Goal: Task Accomplishment & Management: Complete application form

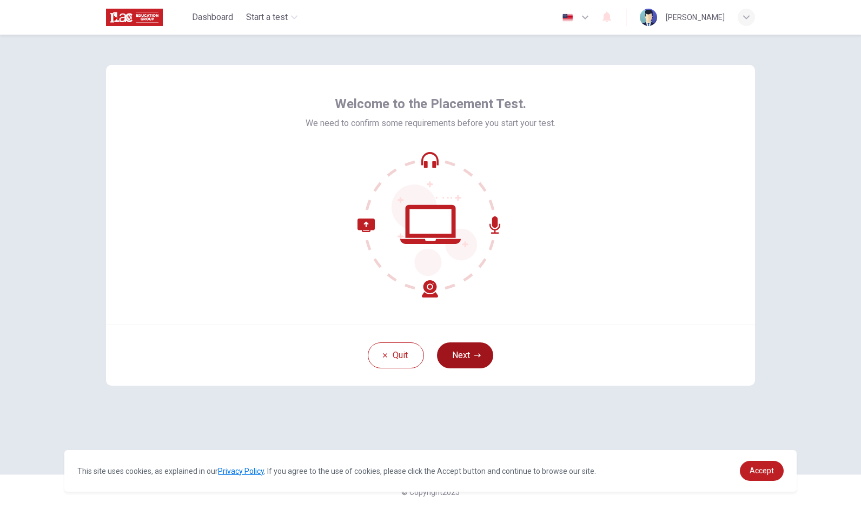
click at [463, 360] on button "Next" at bounding box center [465, 355] width 56 height 26
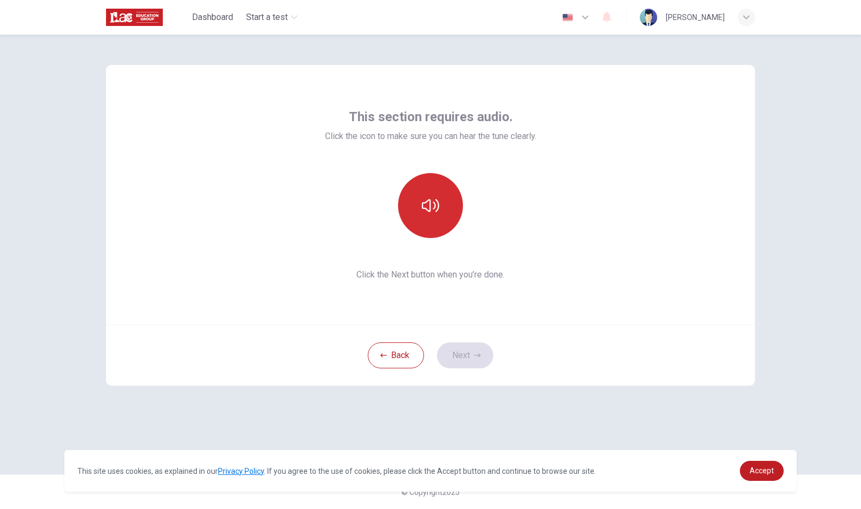
click at [427, 208] on icon "button" at bounding box center [430, 205] width 17 height 17
click at [475, 357] on icon "button" at bounding box center [477, 355] width 6 height 6
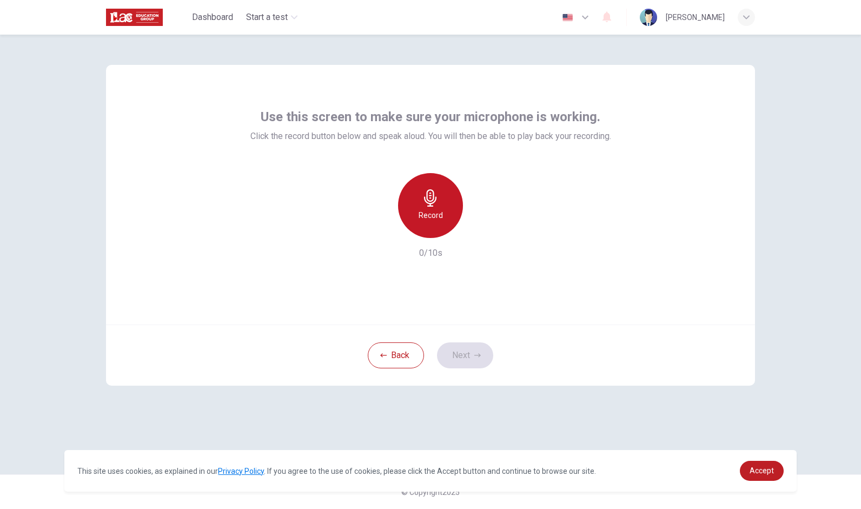
click at [444, 206] on div "Record" at bounding box center [430, 205] width 65 height 65
click at [434, 208] on div "Stop" at bounding box center [430, 205] width 65 height 65
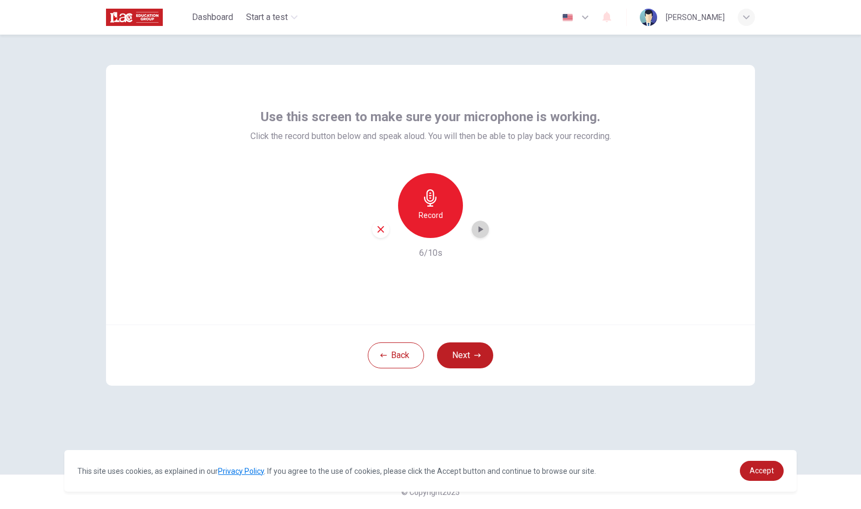
click at [479, 229] on icon "button" at bounding box center [480, 229] width 5 height 6
click at [475, 354] on icon "button" at bounding box center [477, 355] width 6 height 6
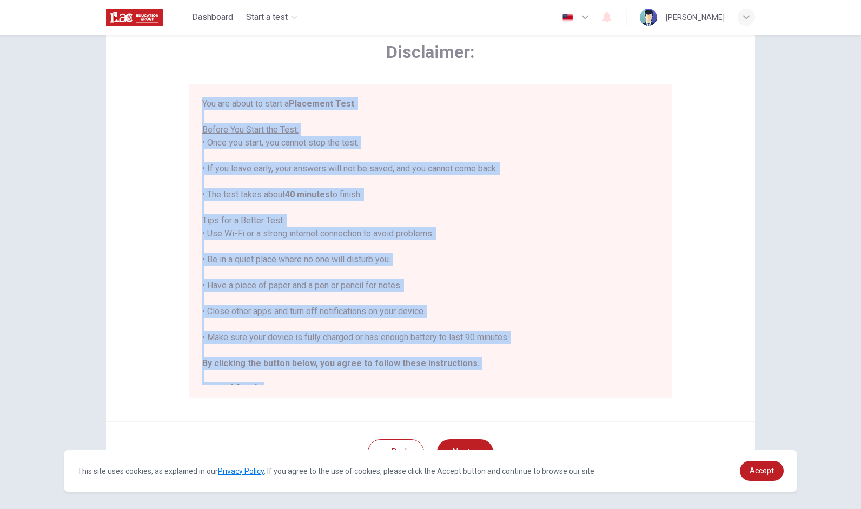
scroll to position [12, 0]
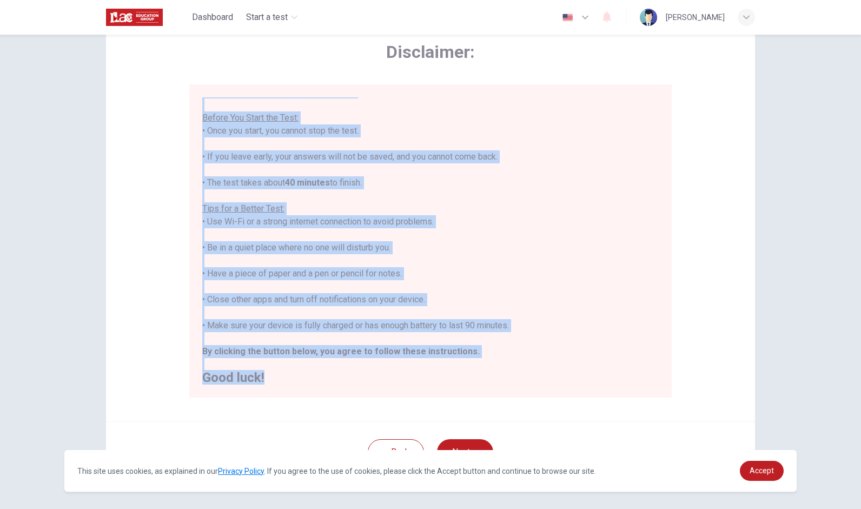
drag, startPoint x: 201, startPoint y: 100, endPoint x: 511, endPoint y: 404, distance: 433.9
click at [511, 404] on div "Disclaimer: You are about to start a Placement Test . Before You Start the Test…" at bounding box center [430, 216] width 649 height 410
copy div "You are about to start a Placement Test . Before You Start the Test: • Once you…"
click at [607, 238] on div "You are about to start a Placement Test . Before You Start the Test: • Once you…" at bounding box center [430, 234] width 456 height 298
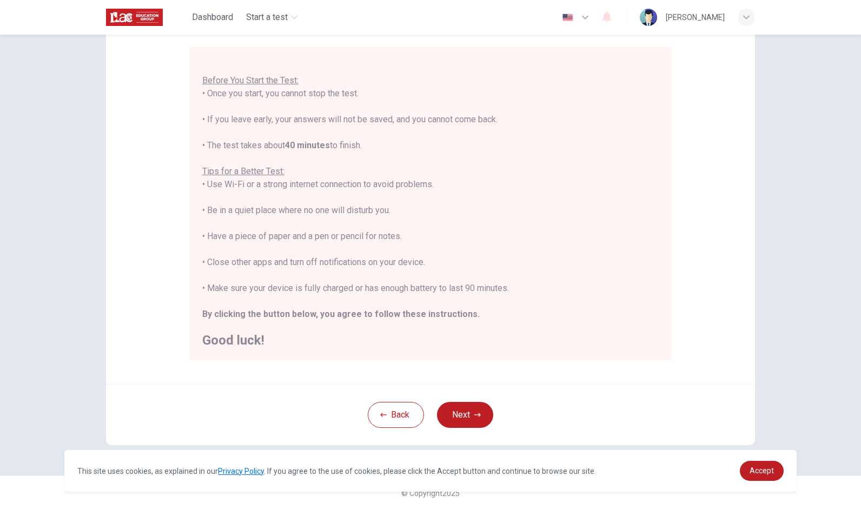
scroll to position [92, 0]
click at [469, 414] on button "Next" at bounding box center [465, 414] width 56 height 26
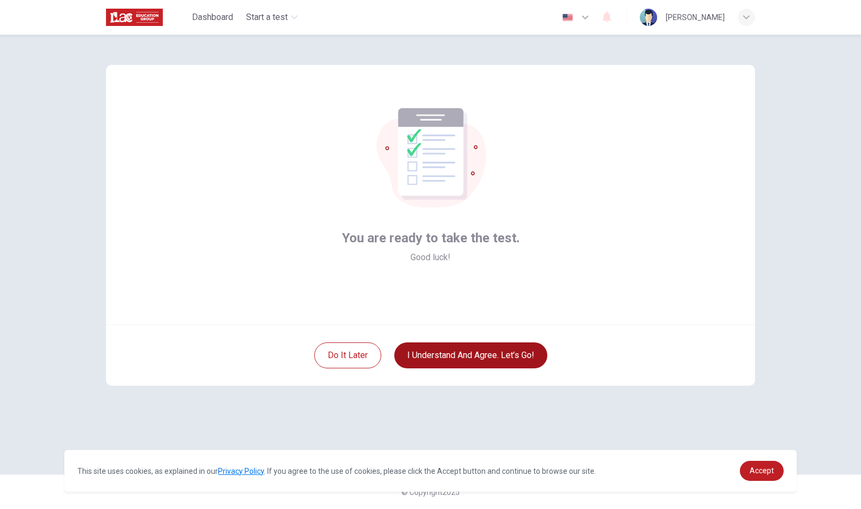
click at [485, 354] on button "I understand and agree. Let’s go!" at bounding box center [470, 355] width 153 height 26
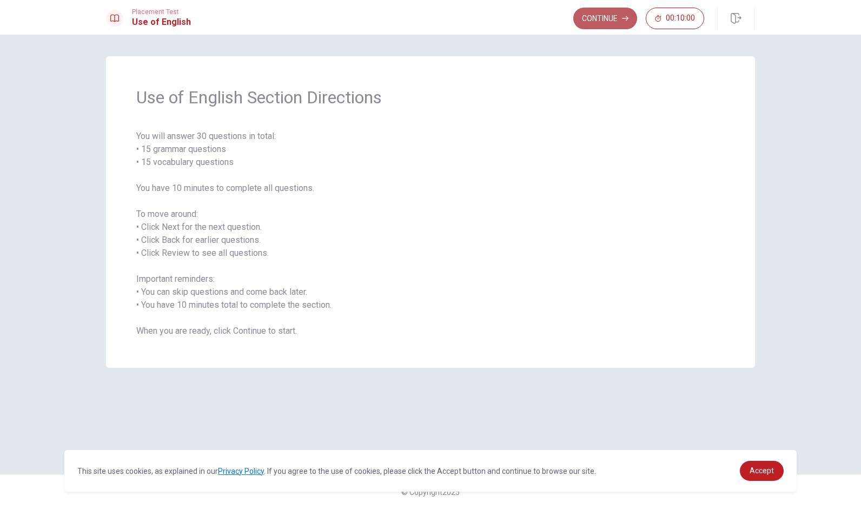
click at [616, 17] on button "Continue" at bounding box center [605, 19] width 64 height 22
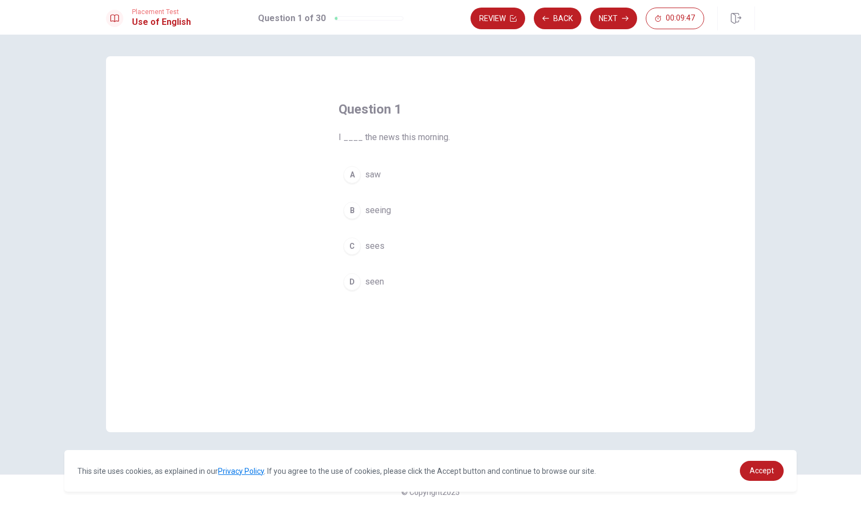
click at [351, 172] on div "A" at bounding box center [351, 174] width 17 height 17
click at [617, 17] on button "Next" at bounding box center [613, 19] width 47 height 22
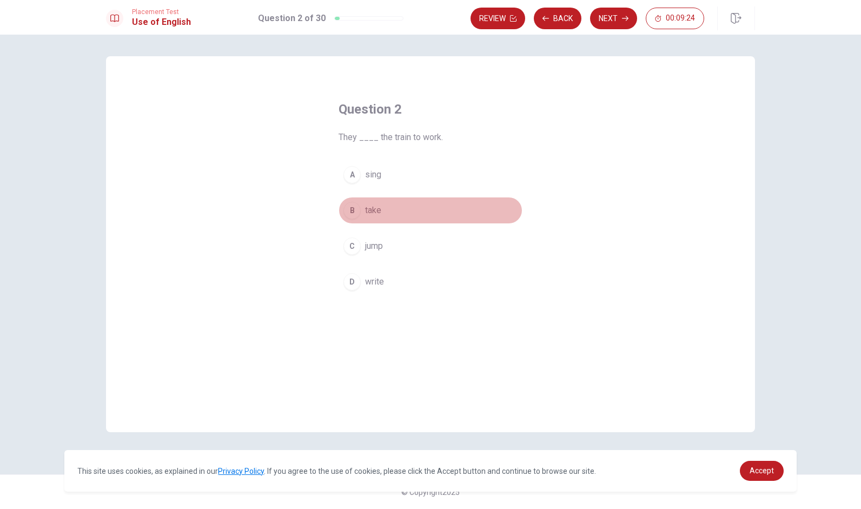
click at [355, 208] on div "B" at bounding box center [351, 210] width 17 height 17
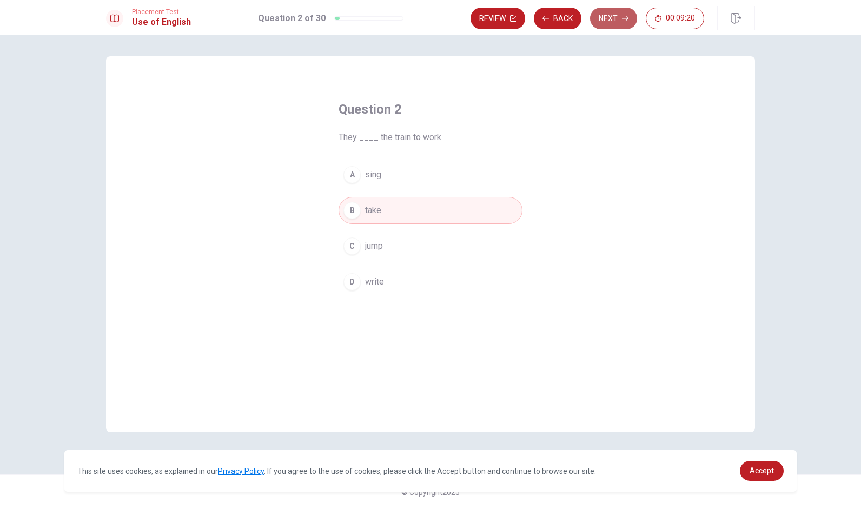
click at [624, 22] on button "Next" at bounding box center [613, 19] width 47 height 22
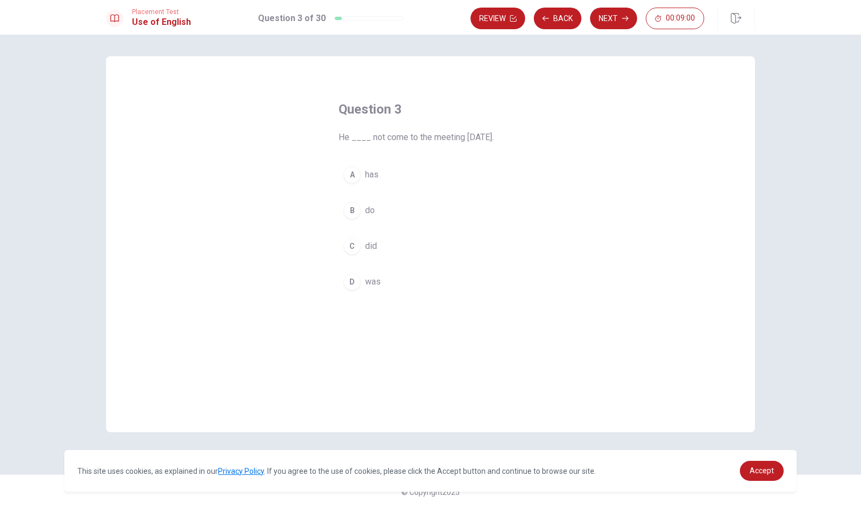
click at [354, 243] on div "C" at bounding box center [351, 245] width 17 height 17
click at [617, 15] on button "Next" at bounding box center [613, 19] width 47 height 22
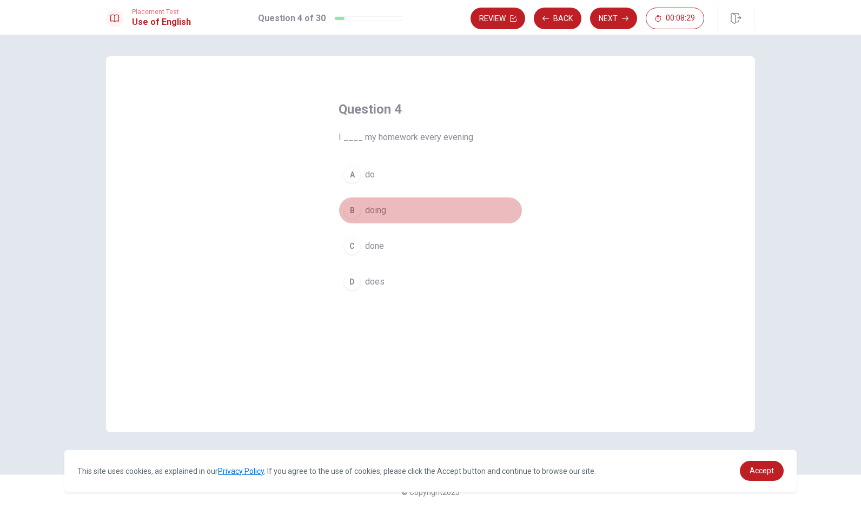
click at [353, 208] on div "B" at bounding box center [351, 210] width 17 height 17
click at [608, 16] on button "Next" at bounding box center [613, 19] width 47 height 22
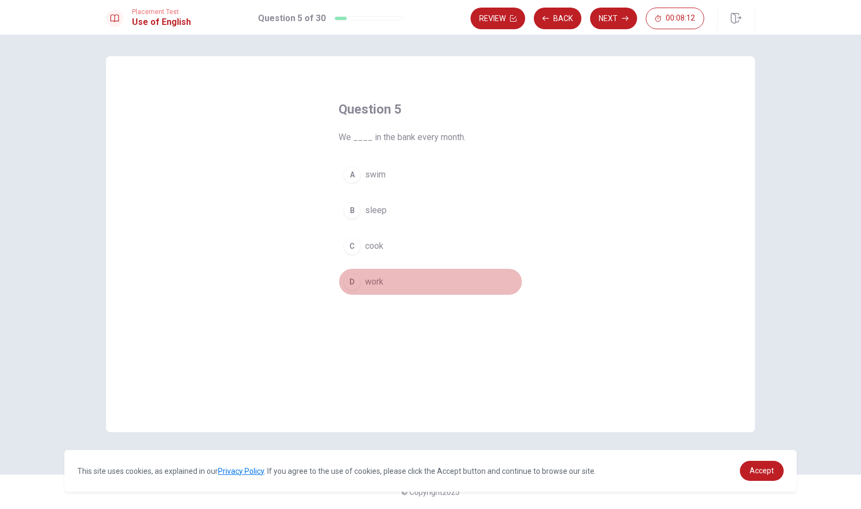
click at [351, 281] on div "D" at bounding box center [351, 281] width 17 height 17
click at [608, 21] on button "Next" at bounding box center [613, 19] width 47 height 22
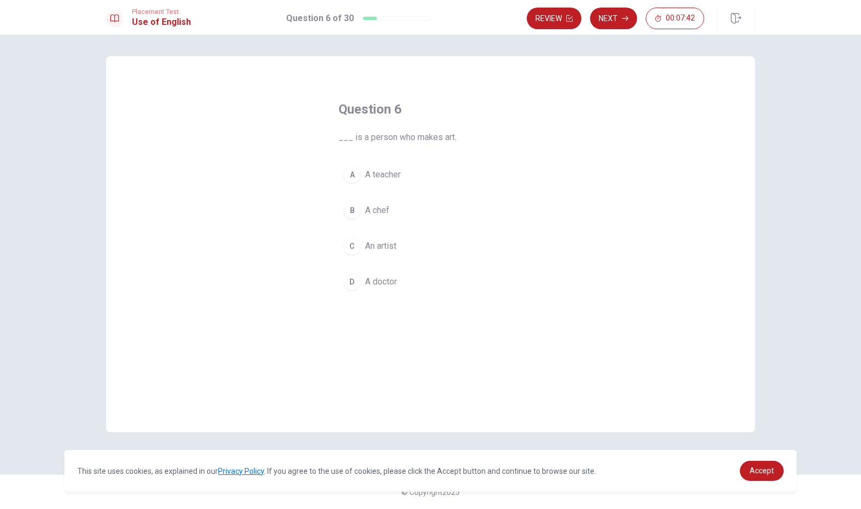
click at [354, 245] on div "C" at bounding box center [351, 245] width 17 height 17
click at [622, 16] on icon "button" at bounding box center [625, 18] width 6 height 6
click at [351, 243] on div "C" at bounding box center [351, 245] width 17 height 17
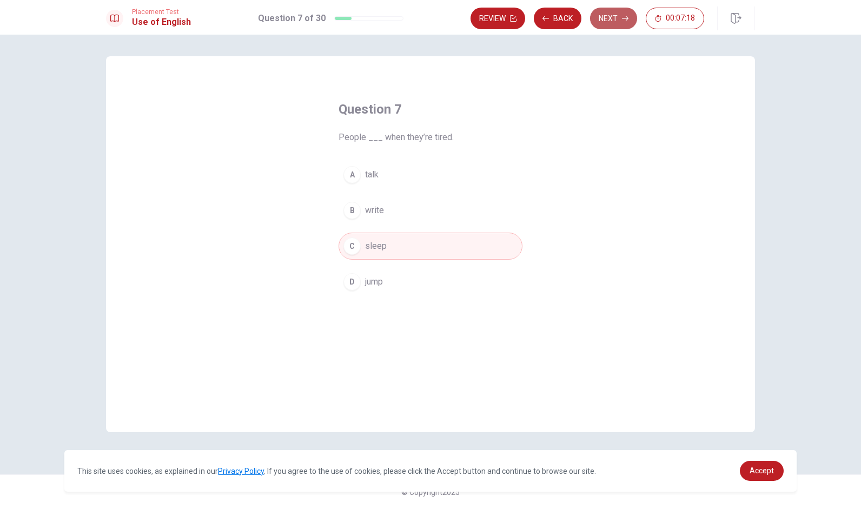
click at [618, 19] on button "Next" at bounding box center [613, 19] width 47 height 22
click at [351, 244] on div "C" at bounding box center [351, 245] width 17 height 17
click at [617, 25] on button "Next" at bounding box center [613, 19] width 47 height 22
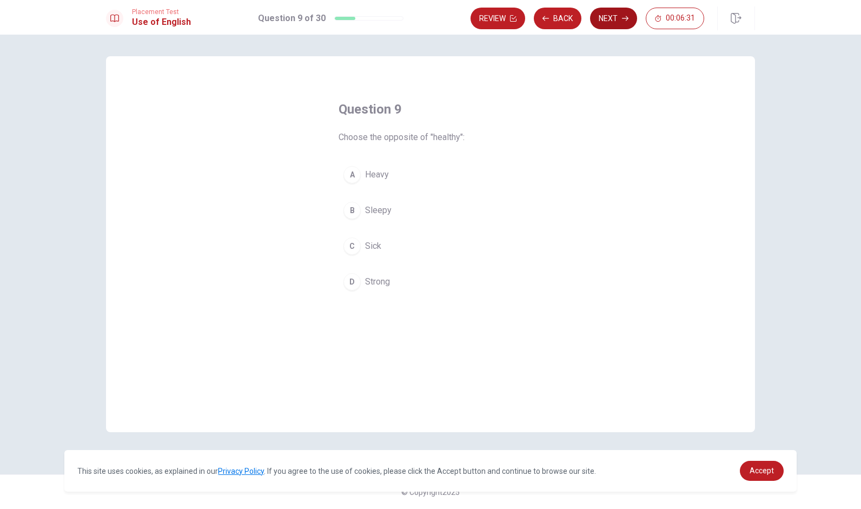
click at [617, 20] on button "Next" at bounding box center [613, 19] width 47 height 22
click at [349, 176] on div "A" at bounding box center [351, 174] width 17 height 17
click at [614, 11] on button "Next" at bounding box center [613, 19] width 47 height 22
click at [351, 278] on div "D" at bounding box center [351, 281] width 17 height 17
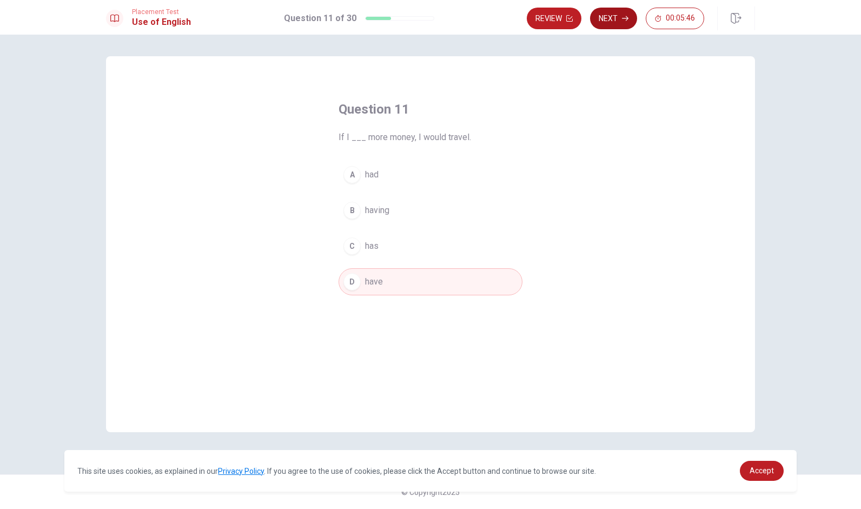
click at [612, 17] on button "Next" at bounding box center [613, 19] width 47 height 22
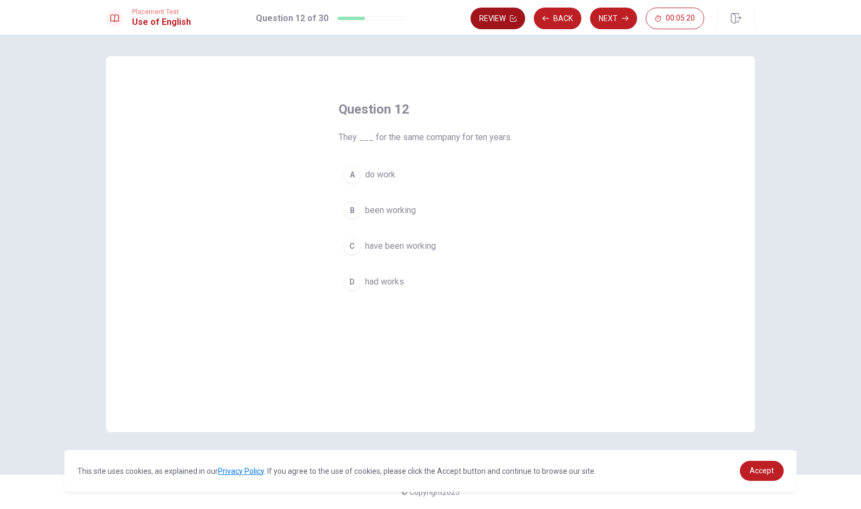
click at [500, 22] on button "Review" at bounding box center [497, 19] width 55 height 22
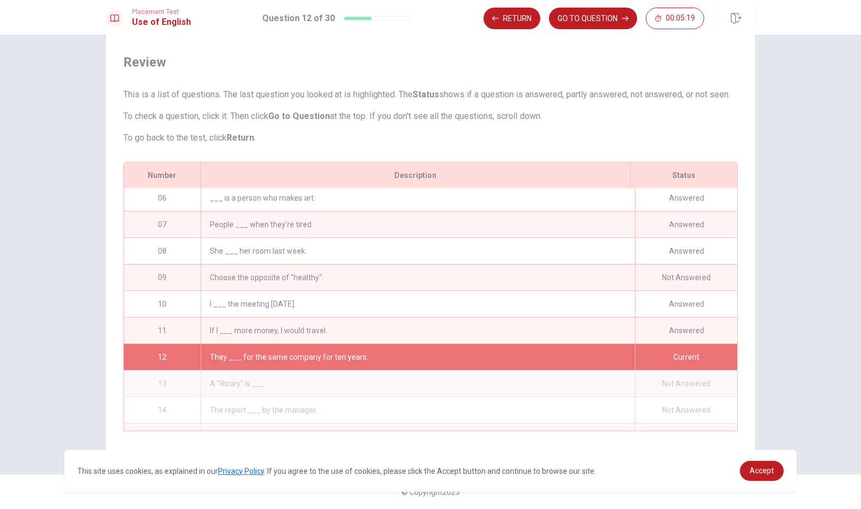
scroll to position [157, 0]
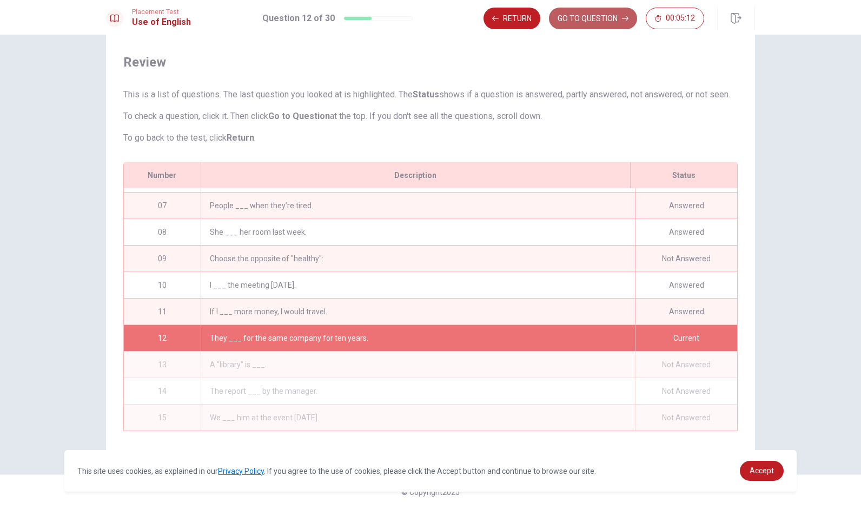
click at [584, 18] on button "GO TO QUESTION" at bounding box center [593, 19] width 88 height 22
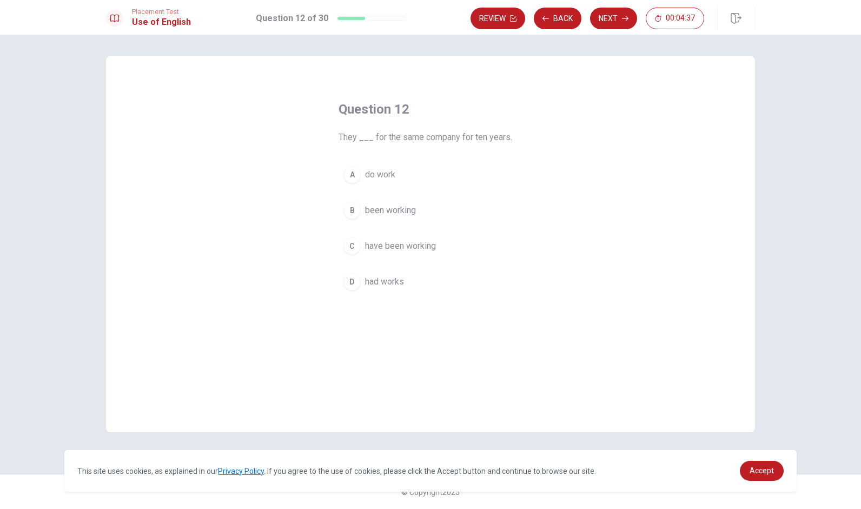
click at [351, 247] on div "C" at bounding box center [351, 245] width 17 height 17
click at [611, 23] on button "Next" at bounding box center [613, 19] width 47 height 22
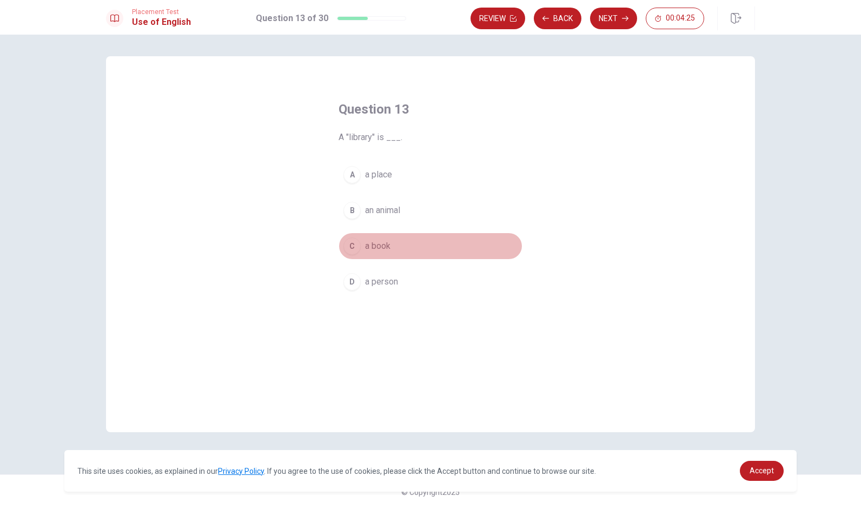
click at [355, 244] on div "C" at bounding box center [351, 245] width 17 height 17
click at [599, 15] on button "Next" at bounding box center [613, 19] width 47 height 22
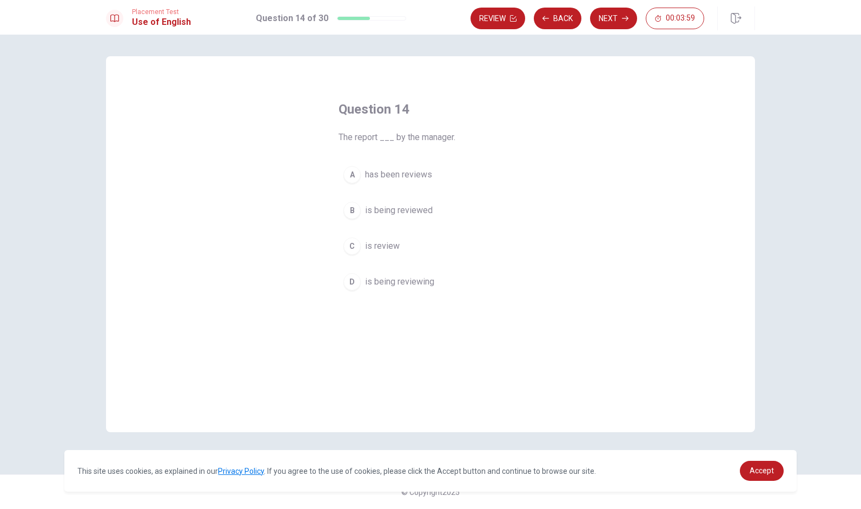
click at [354, 242] on div "C" at bounding box center [351, 245] width 17 height 17
click at [619, 16] on button "Next" at bounding box center [613, 19] width 47 height 22
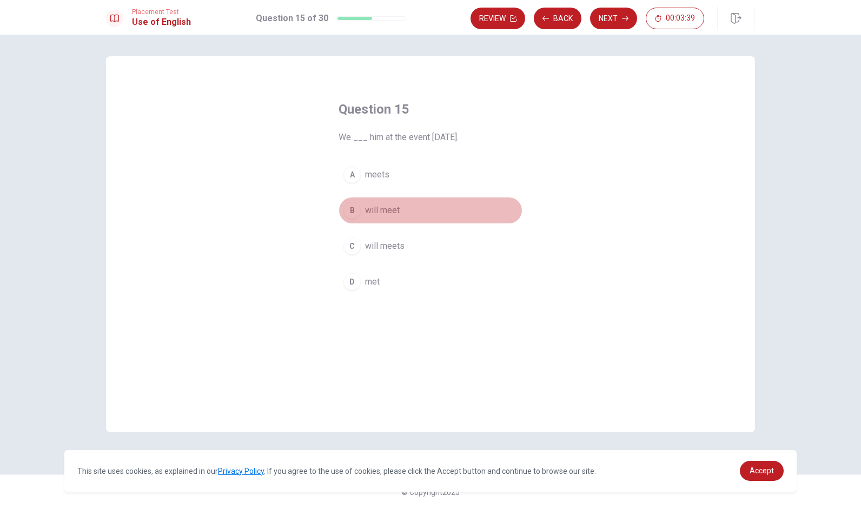
click at [349, 205] on div "B" at bounding box center [351, 210] width 17 height 17
click at [623, 18] on icon "button" at bounding box center [625, 18] width 6 height 6
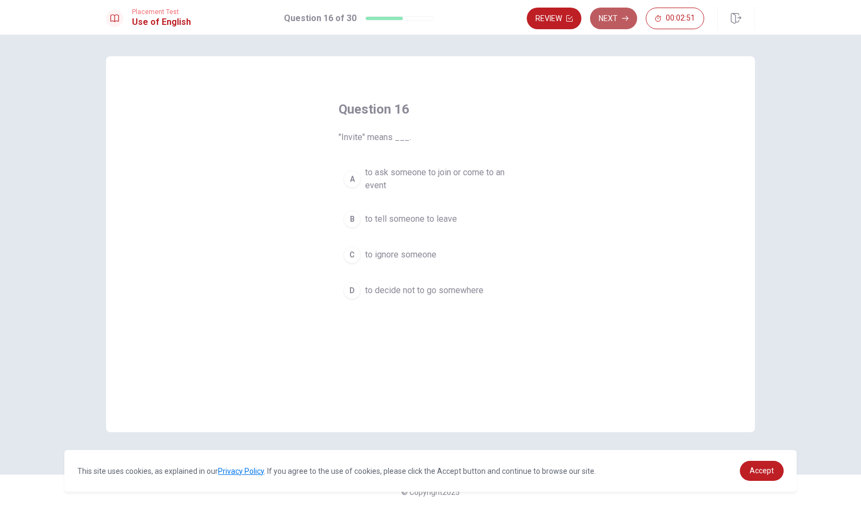
click at [621, 19] on button "Next" at bounding box center [613, 19] width 47 height 22
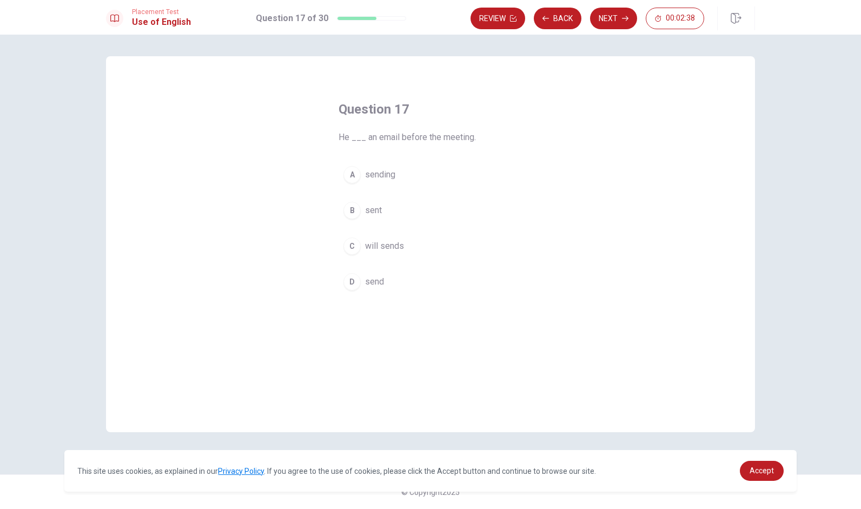
click at [353, 278] on div "D" at bounding box center [351, 281] width 17 height 17
click at [612, 15] on button "Next" at bounding box center [613, 19] width 47 height 22
click at [352, 208] on div "B" at bounding box center [351, 210] width 17 height 17
click at [621, 17] on button "Next" at bounding box center [613, 19] width 47 height 22
click at [349, 244] on div "C" at bounding box center [351, 245] width 17 height 17
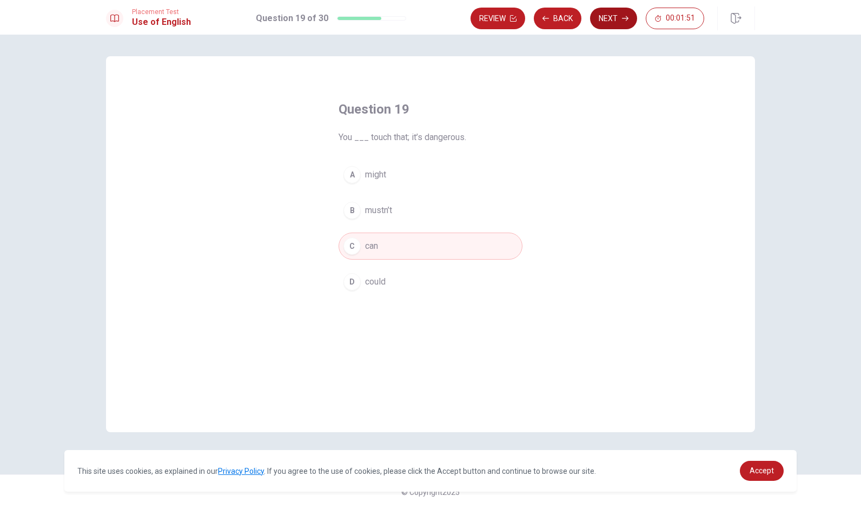
click at [623, 21] on icon "button" at bounding box center [625, 18] width 6 height 6
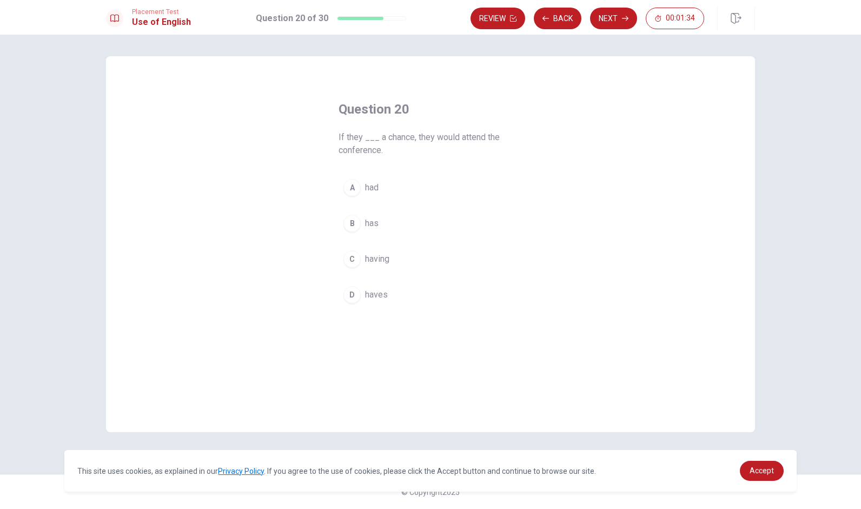
click at [346, 223] on div "B" at bounding box center [351, 223] width 17 height 17
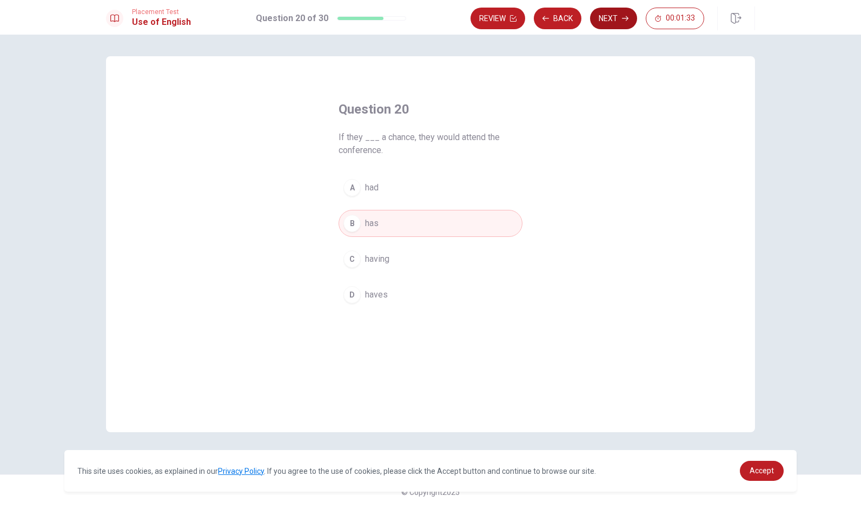
click at [607, 19] on button "Next" at bounding box center [613, 19] width 47 height 22
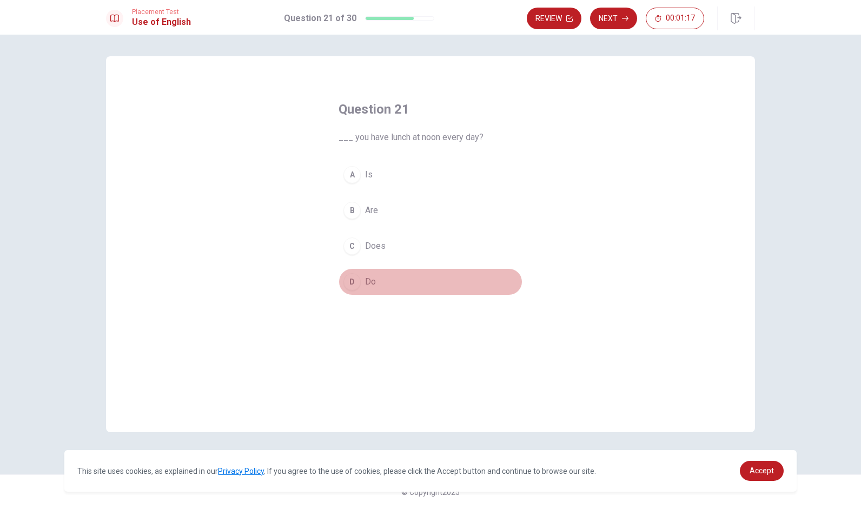
click at [345, 284] on div "D" at bounding box center [351, 281] width 17 height 17
click at [623, 20] on icon "button" at bounding box center [625, 18] width 6 height 6
click at [357, 279] on div "D" at bounding box center [351, 281] width 17 height 17
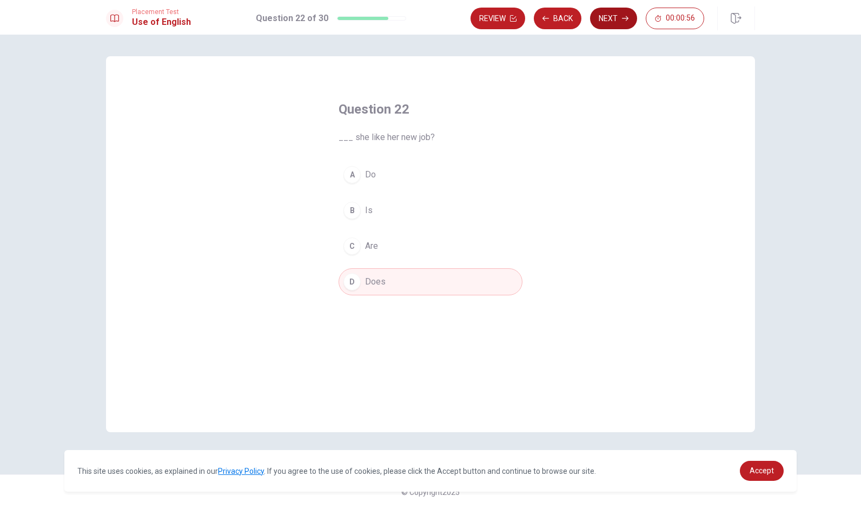
click at [630, 11] on button "Next" at bounding box center [613, 19] width 47 height 22
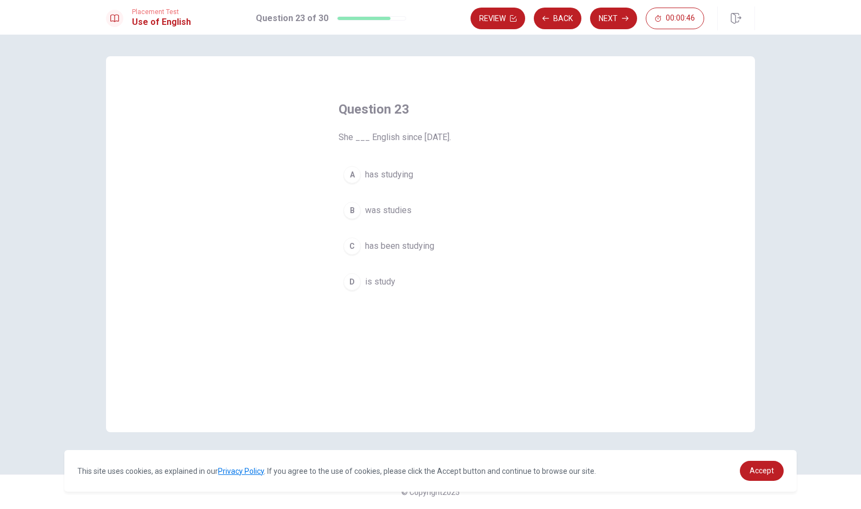
click at [348, 245] on div "C" at bounding box center [351, 245] width 17 height 17
click at [614, 16] on button "Next" at bounding box center [613, 19] width 47 height 22
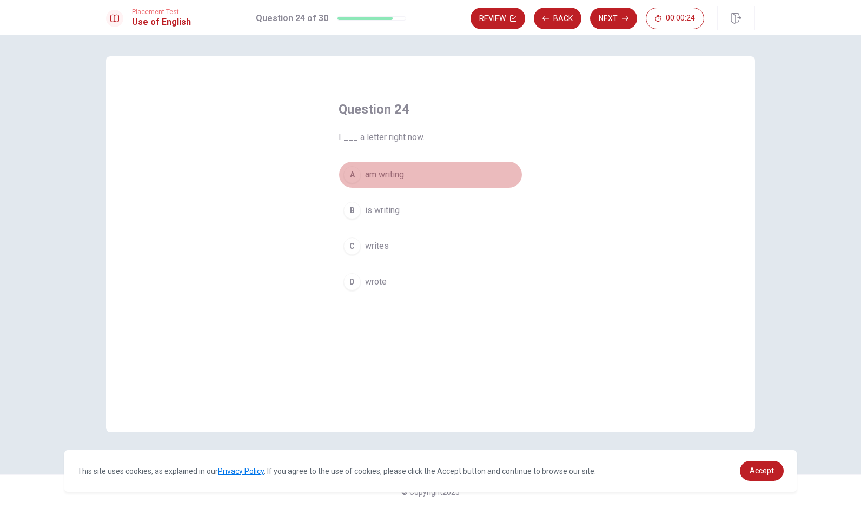
click at [354, 171] on div "A" at bounding box center [351, 174] width 17 height 17
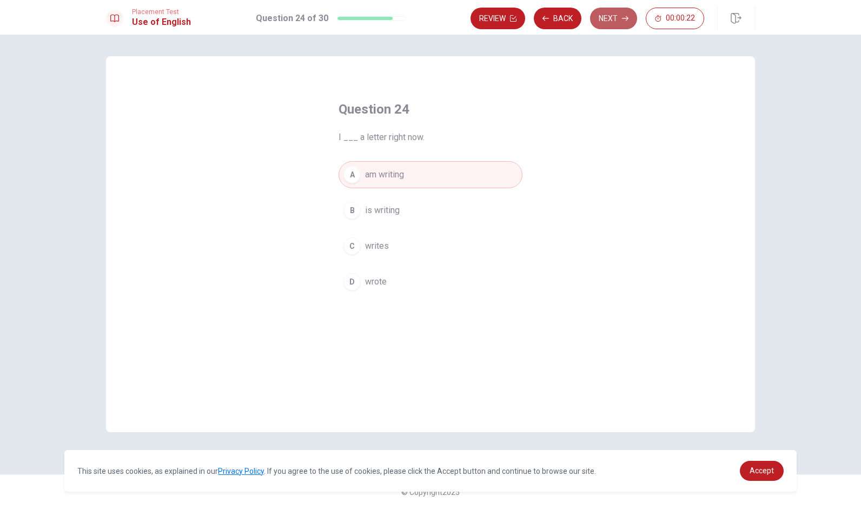
click at [617, 19] on button "Next" at bounding box center [613, 19] width 47 height 22
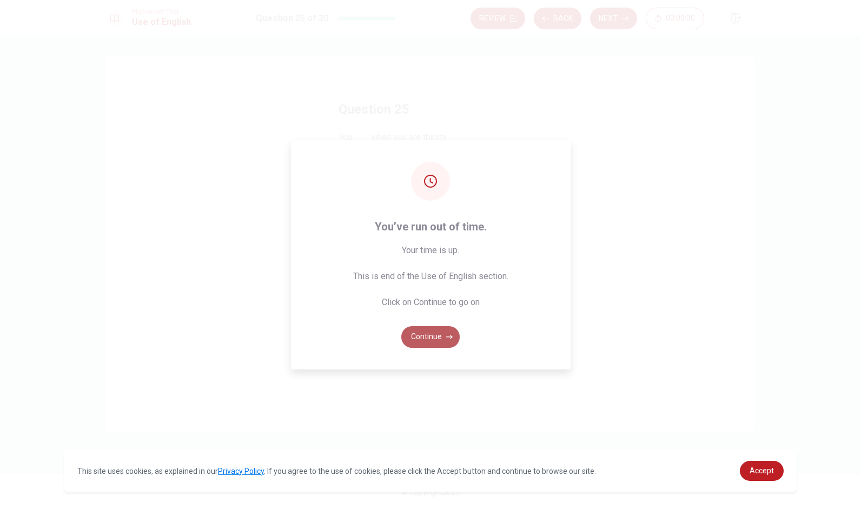
click at [438, 335] on button "Continue" at bounding box center [430, 337] width 58 height 22
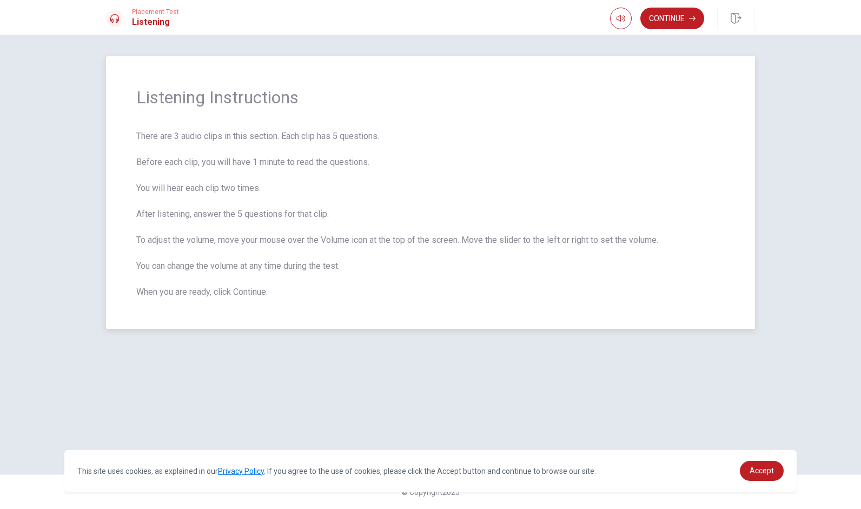
drag, startPoint x: 143, startPoint y: 97, endPoint x: 269, endPoint y: 173, distance: 147.2
click at [269, 173] on div "Listening Instructions There are 3 audio clips in this section. Each clip has 5…" at bounding box center [430, 192] width 649 height 272
drag, startPoint x: 141, startPoint y: 133, endPoint x: 352, endPoint y: 218, distance: 227.3
click at [352, 218] on span "There are 3 audio clips in this section. Each clip has 5 questions. Before each…" at bounding box center [430, 214] width 588 height 169
drag, startPoint x: 139, startPoint y: 136, endPoint x: 243, endPoint y: 148, distance: 104.5
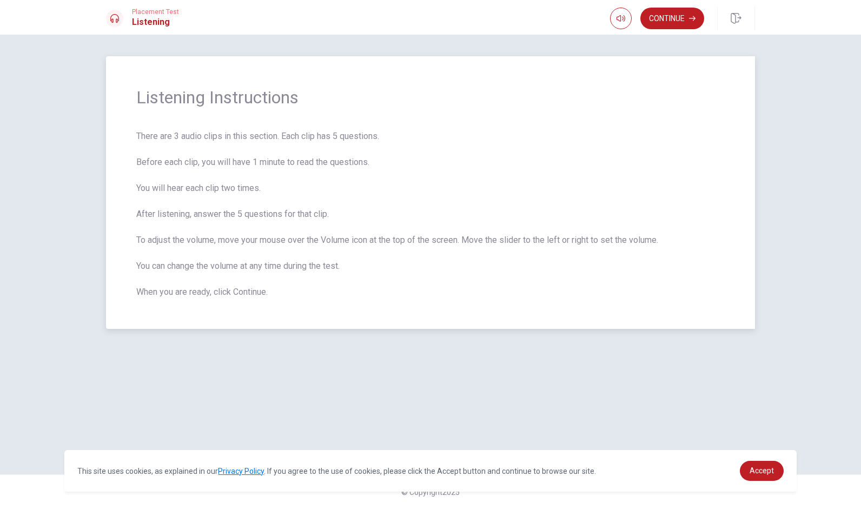
click at [243, 148] on span "There are 3 audio clips in this section. Each clip has 5 questions. Before each…" at bounding box center [430, 214] width 588 height 169
type input "0.8"
drag, startPoint x: 640, startPoint y: 40, endPoint x: 631, endPoint y: 42, distance: 9.4
click at [631, 42] on span at bounding box center [632, 39] width 6 height 6
click at [602, 146] on span "There are 3 audio clips in this section. Each clip has 5 questions. Before each…" at bounding box center [430, 214] width 588 height 169
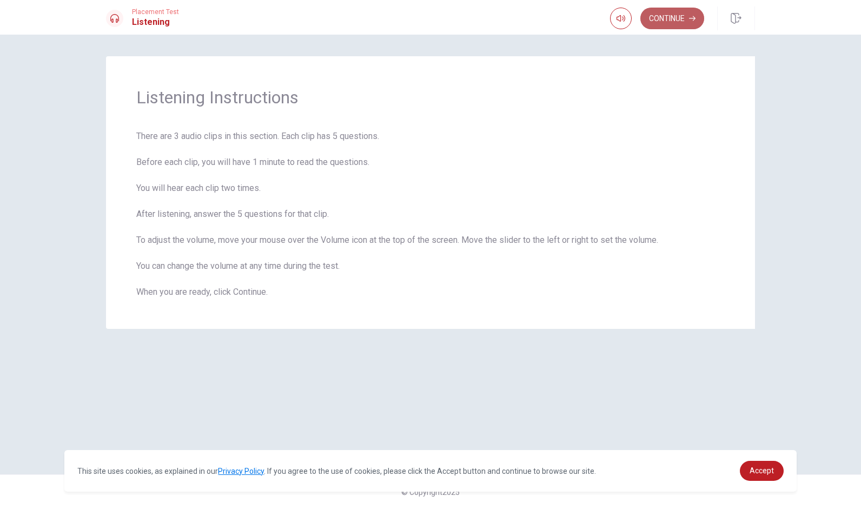
click at [670, 17] on button "Continue" at bounding box center [672, 19] width 64 height 22
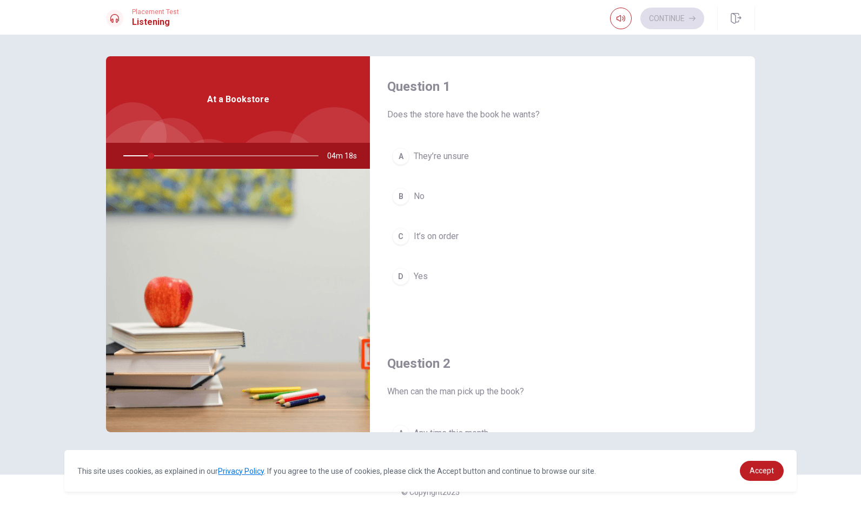
drag, startPoint x: 148, startPoint y: 155, endPoint x: 88, endPoint y: 166, distance: 61.5
click at [88, 166] on div "Question 1 Does the store have the book he wants? A They’re unsure B No C It’s …" at bounding box center [430, 272] width 861 height 474
drag, startPoint x: 147, startPoint y: 158, endPoint x: 117, endPoint y: 163, distance: 30.2
click at [111, 164] on div at bounding box center [218, 156] width 217 height 26
drag, startPoint x: 152, startPoint y: 156, endPoint x: 108, endPoint y: 161, distance: 44.6
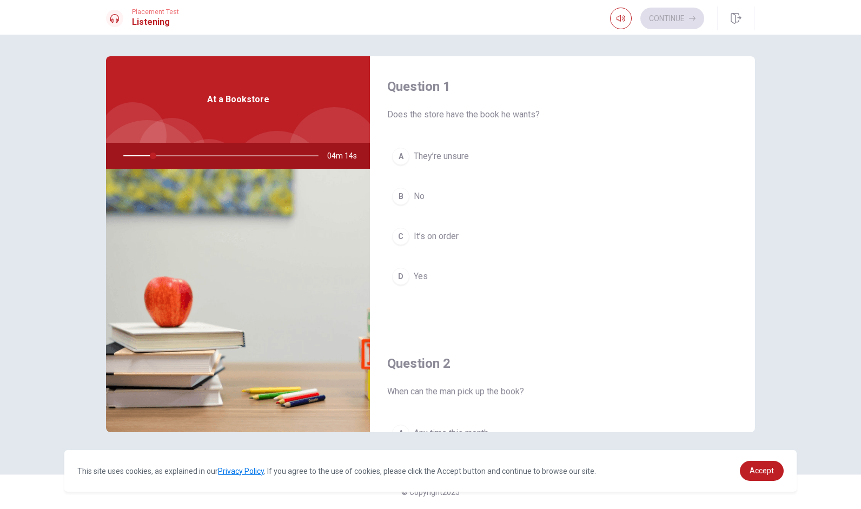
click at [108, 161] on div "04m 14s" at bounding box center [238, 156] width 264 height 26
click at [408, 197] on div "B" at bounding box center [400, 196] width 17 height 17
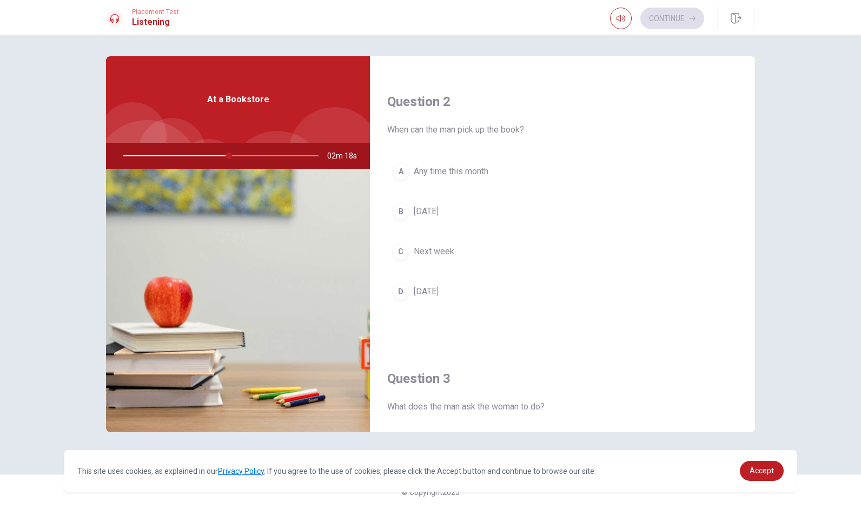
scroll to position [270, 0]
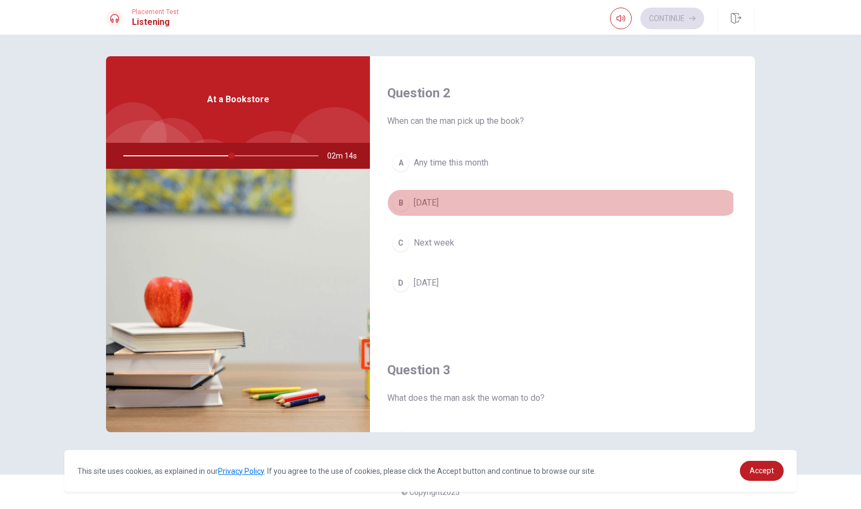
click at [434, 200] on span "[DATE]" at bounding box center [426, 202] width 25 height 13
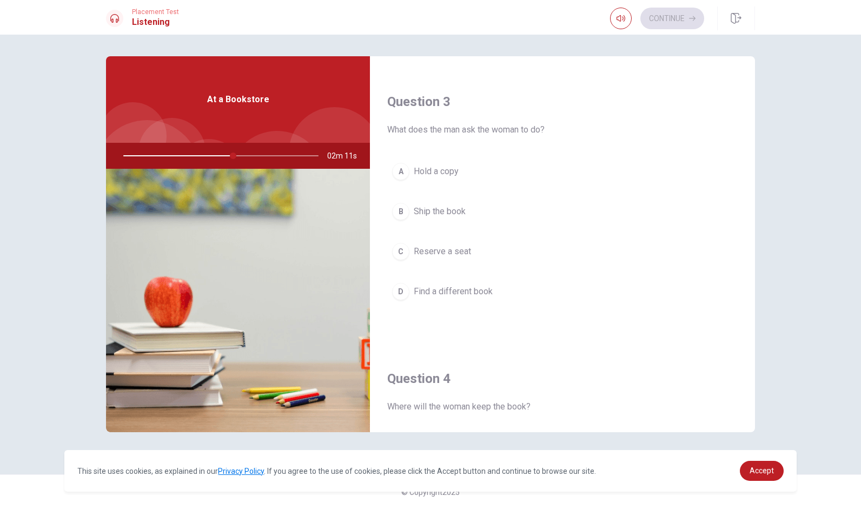
scroll to position [541, 0]
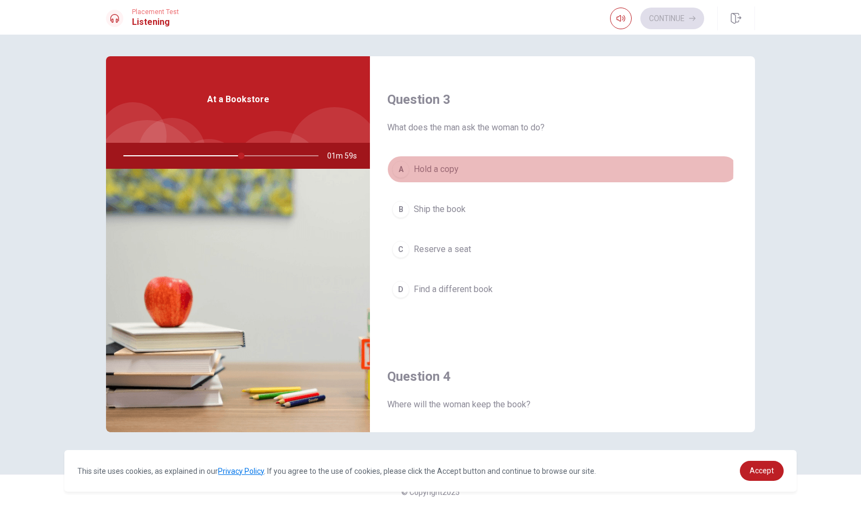
click at [443, 165] on span "Hold a copy" at bounding box center [436, 169] width 45 height 13
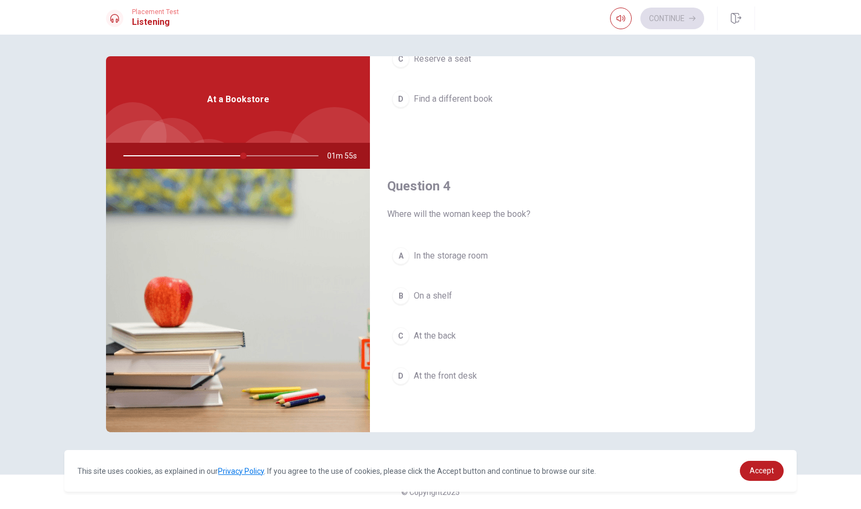
scroll to position [730, 0]
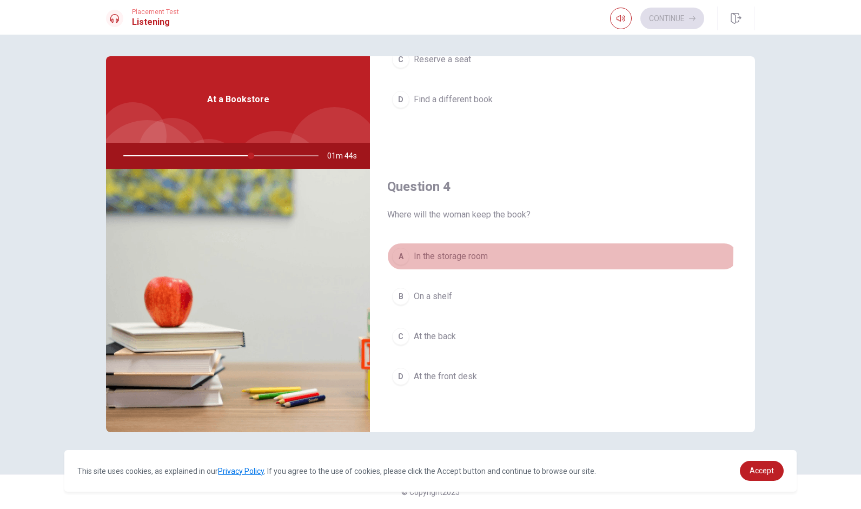
click at [472, 250] on span "In the storage room" at bounding box center [451, 256] width 74 height 13
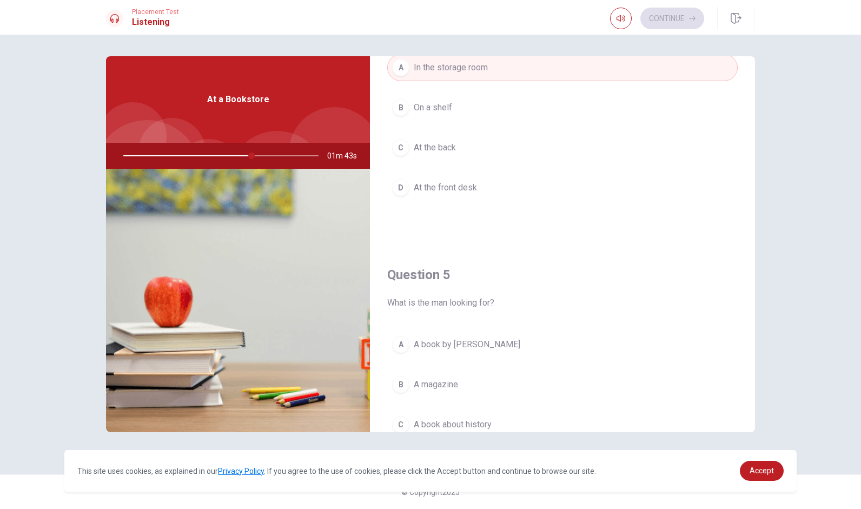
scroll to position [1001, 0]
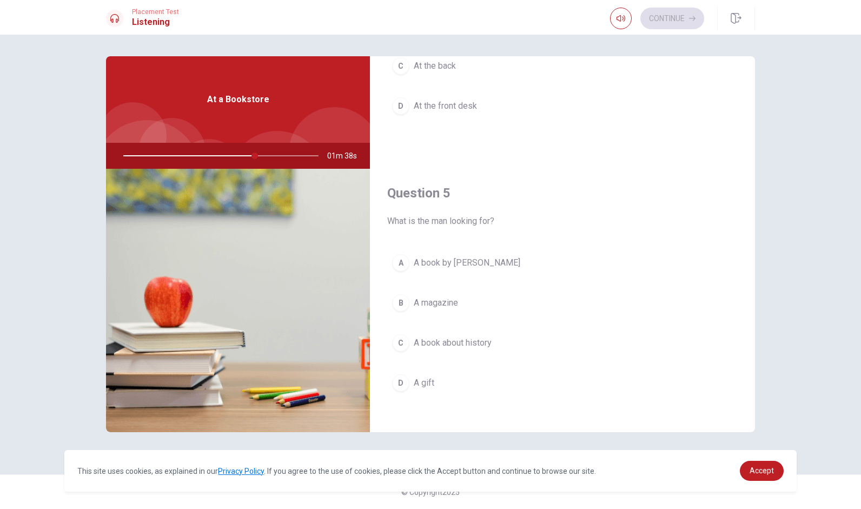
click at [484, 256] on span "A book by [PERSON_NAME]" at bounding box center [467, 262] width 106 height 13
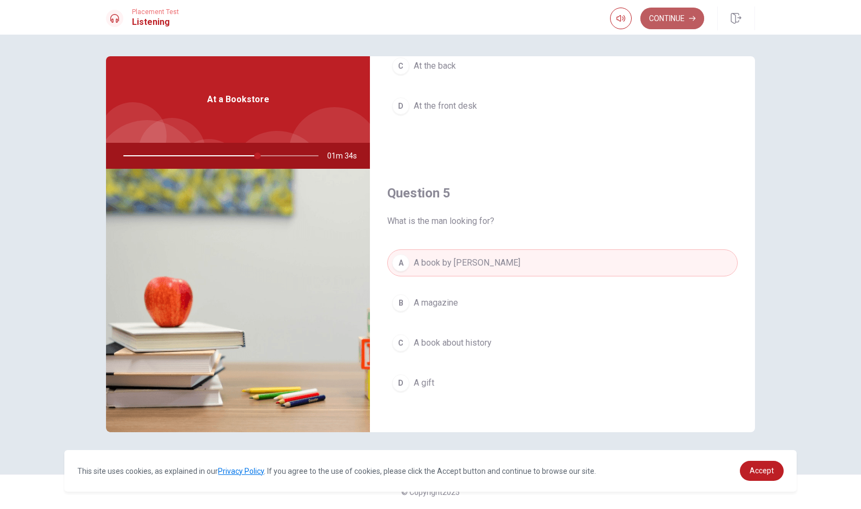
click at [688, 21] on button "Continue" at bounding box center [672, 19] width 64 height 22
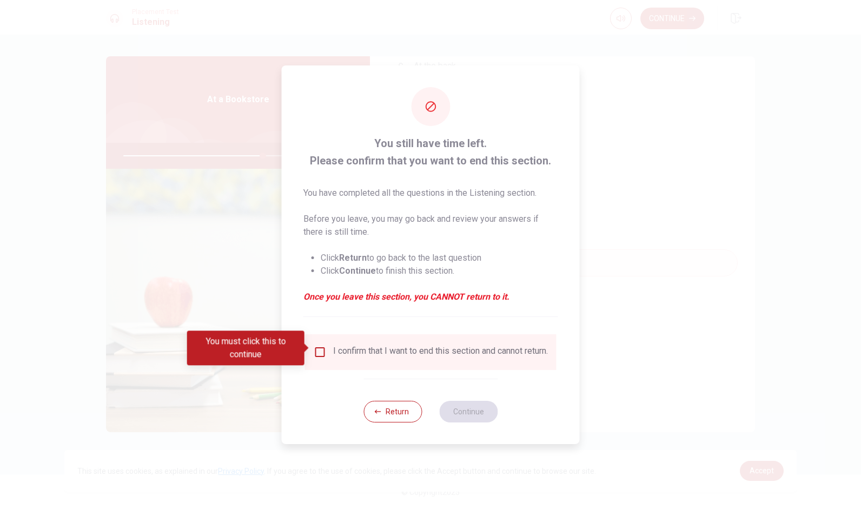
drag, startPoint x: 304, startPoint y: 187, endPoint x: 538, endPoint y: 223, distance: 236.8
click at [538, 223] on span "You have completed all the questions in the Listening section. Before you leave…" at bounding box center [430, 245] width 255 height 117
click at [407, 417] on button "Return" at bounding box center [392, 412] width 58 height 22
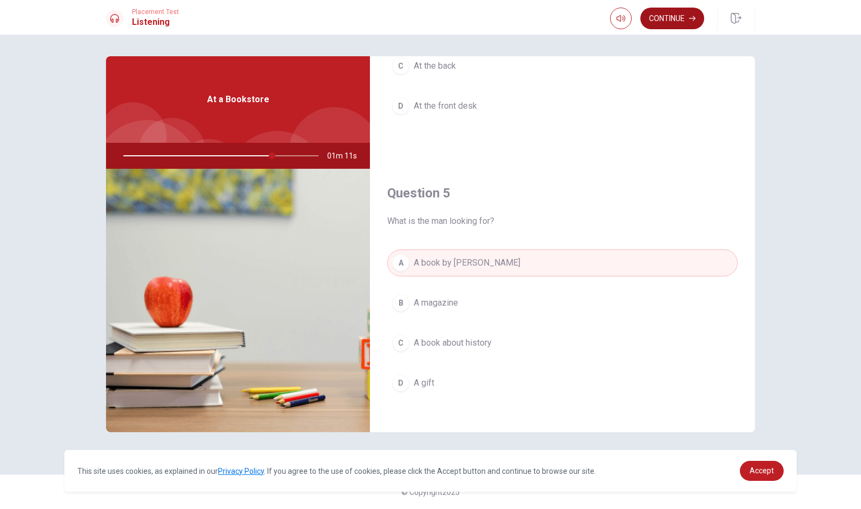
click at [682, 15] on button "Continue" at bounding box center [672, 19] width 64 height 22
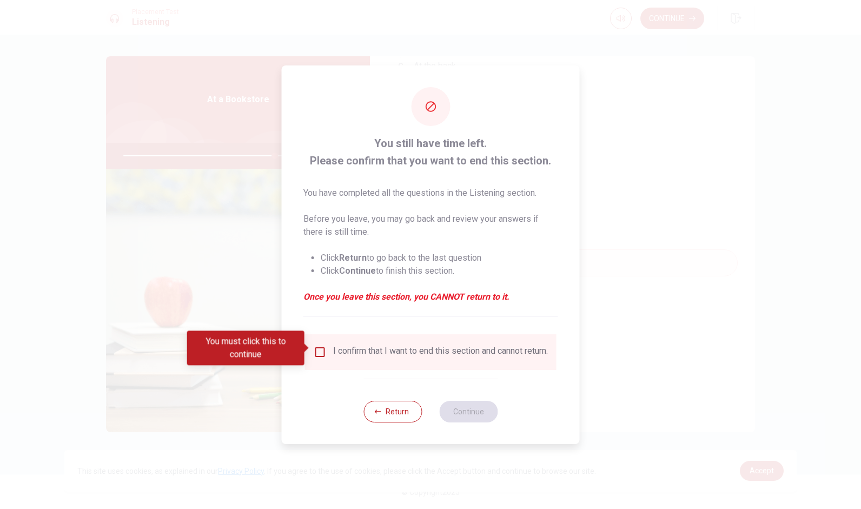
click at [323, 348] on input "You must click this to continue" at bounding box center [320, 351] width 13 height 13
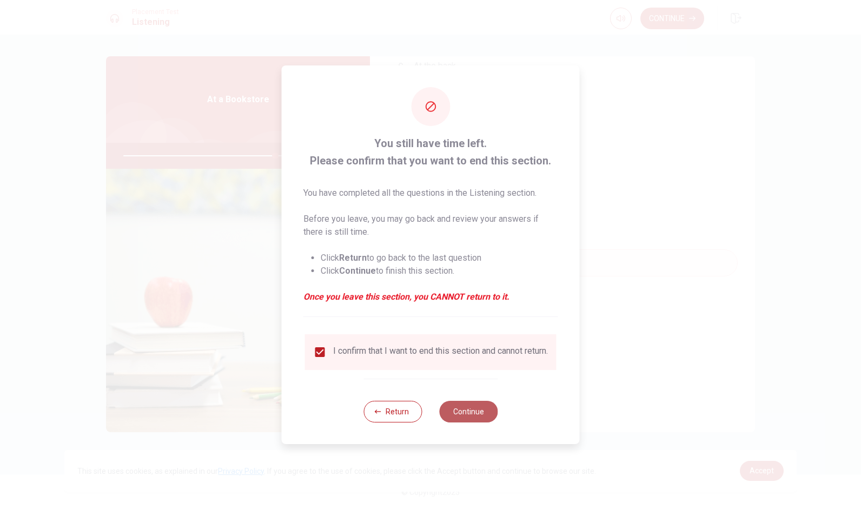
click at [465, 414] on button "Continue" at bounding box center [468, 412] width 58 height 22
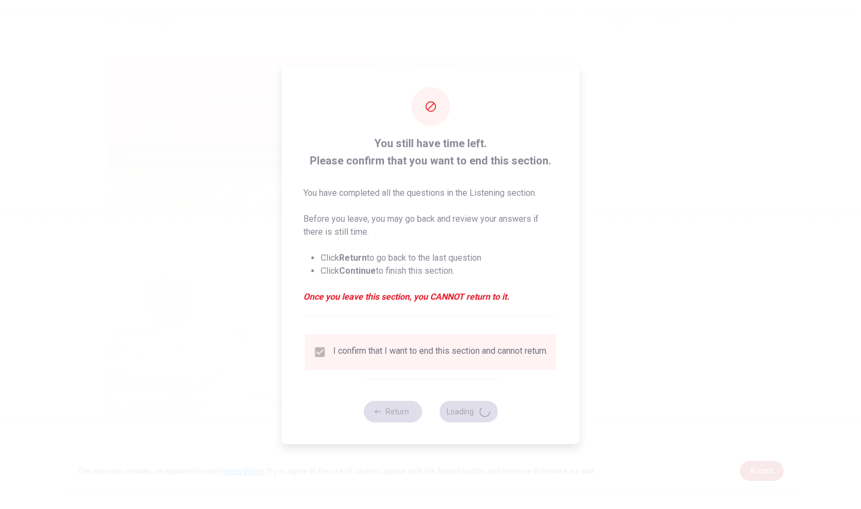
type input "79"
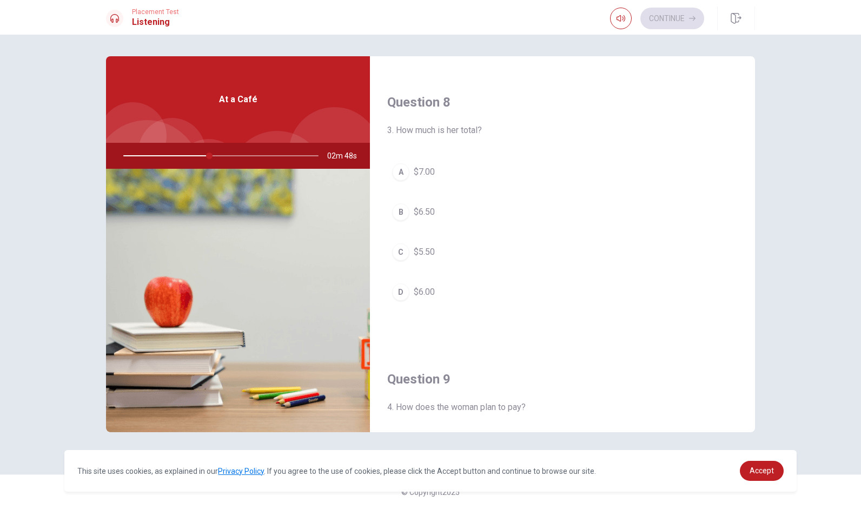
scroll to position [541, 0]
click at [405, 203] on div "B" at bounding box center [400, 209] width 17 height 17
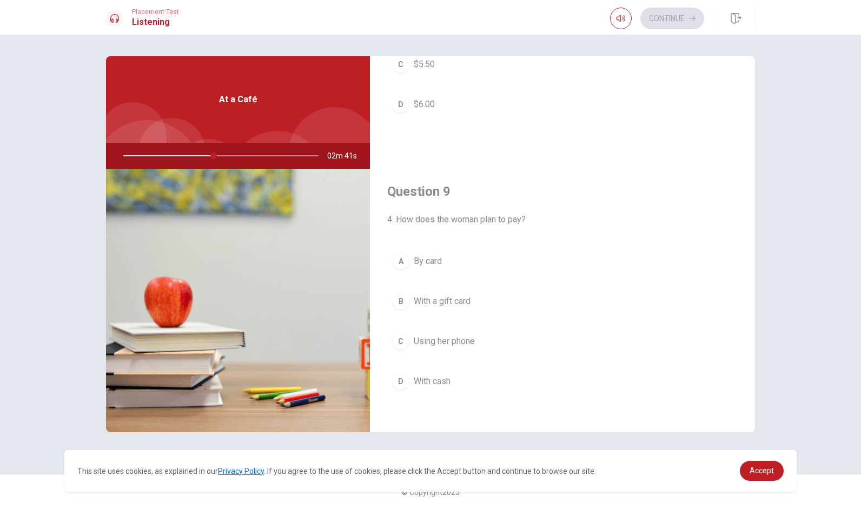
scroll to position [757, 0]
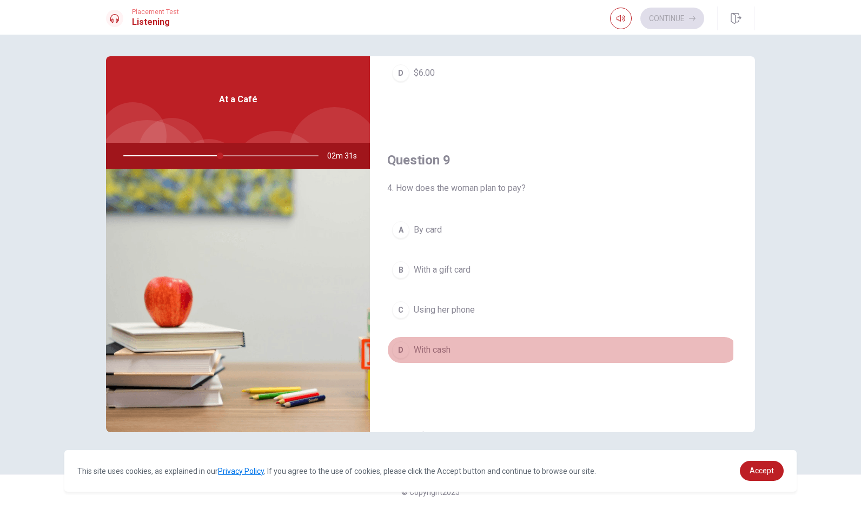
click at [402, 343] on div "D" at bounding box center [400, 349] width 17 height 17
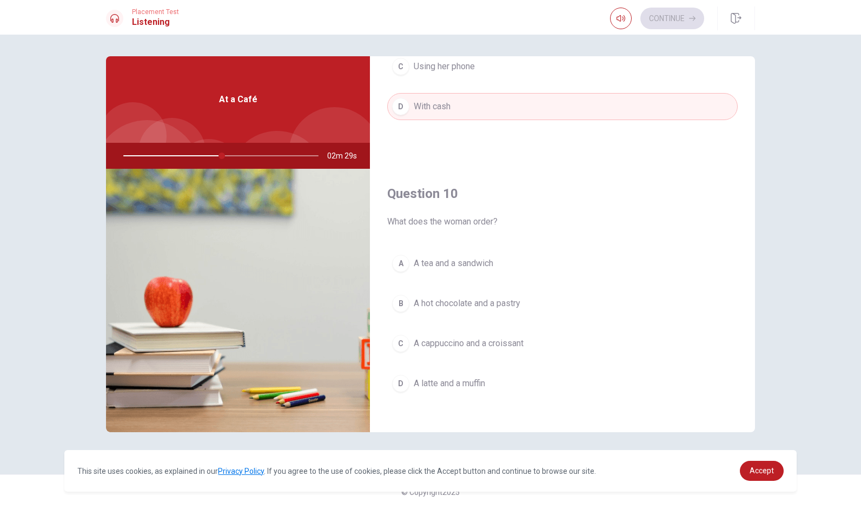
scroll to position [1001, 0]
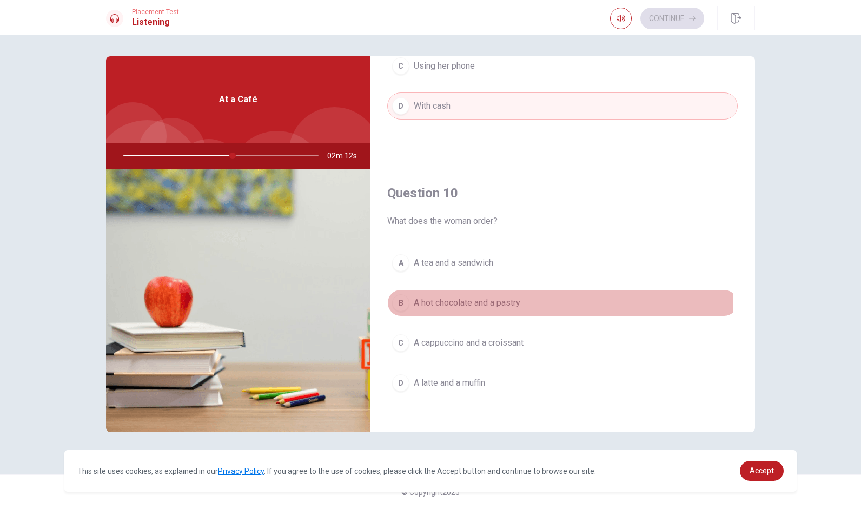
click at [401, 294] on div "B" at bounding box center [400, 302] width 17 height 17
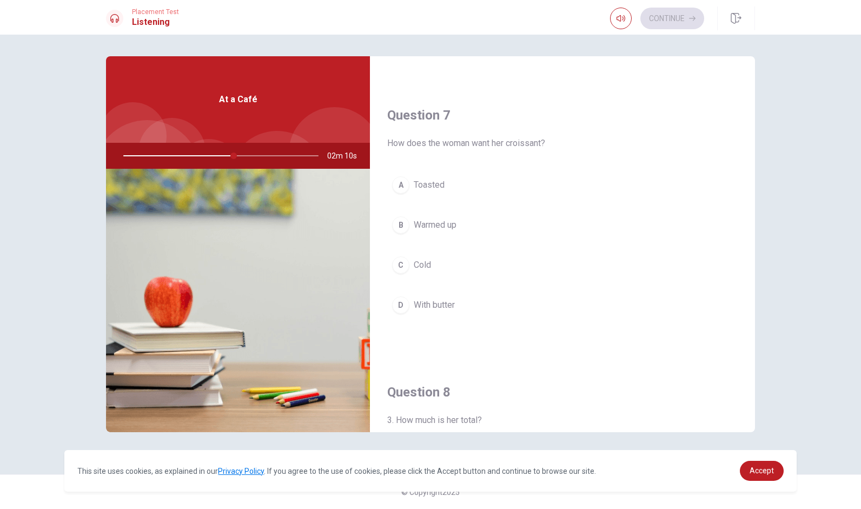
scroll to position [244, 0]
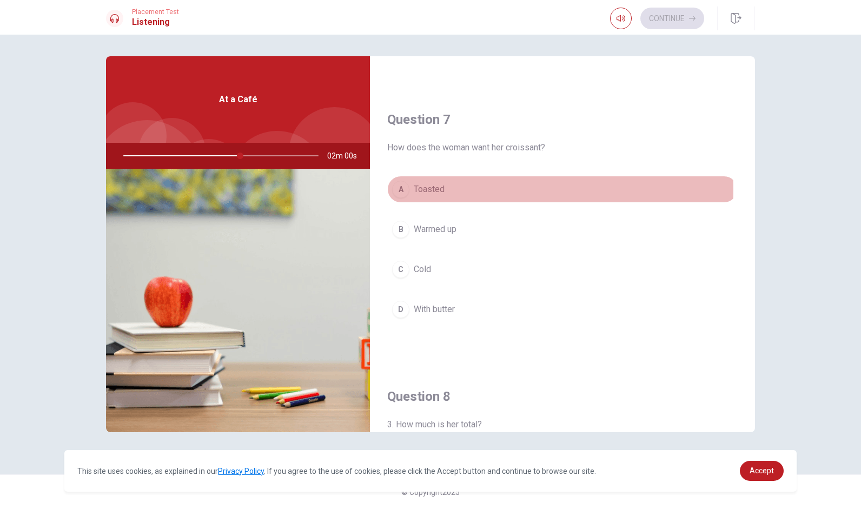
click at [403, 188] on div "A" at bounding box center [400, 189] width 17 height 17
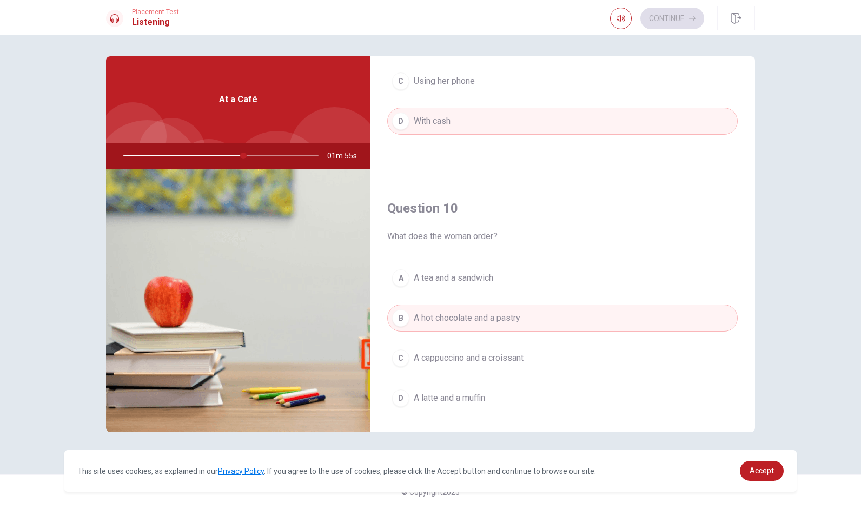
scroll to position [1001, 0]
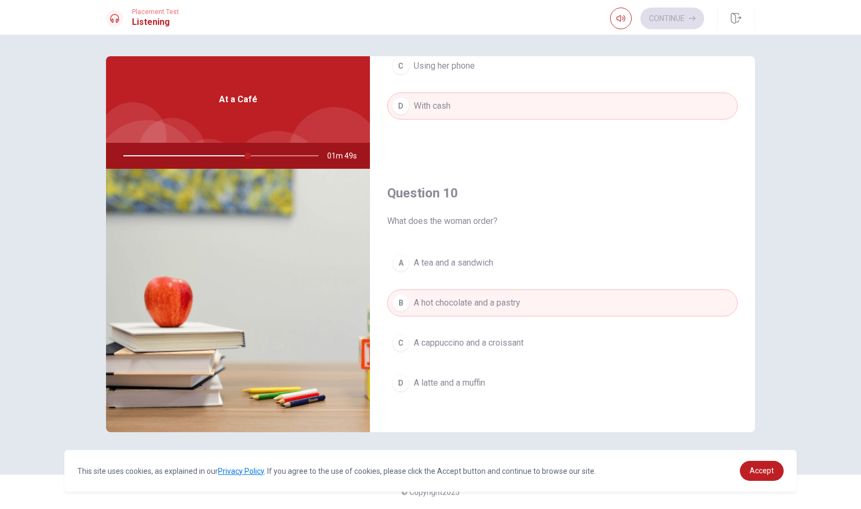
click at [578, 242] on div "Question 10 What does the woman order? A A tea and a sandwich B A hot chocolate…" at bounding box center [562, 301] width 385 height 277
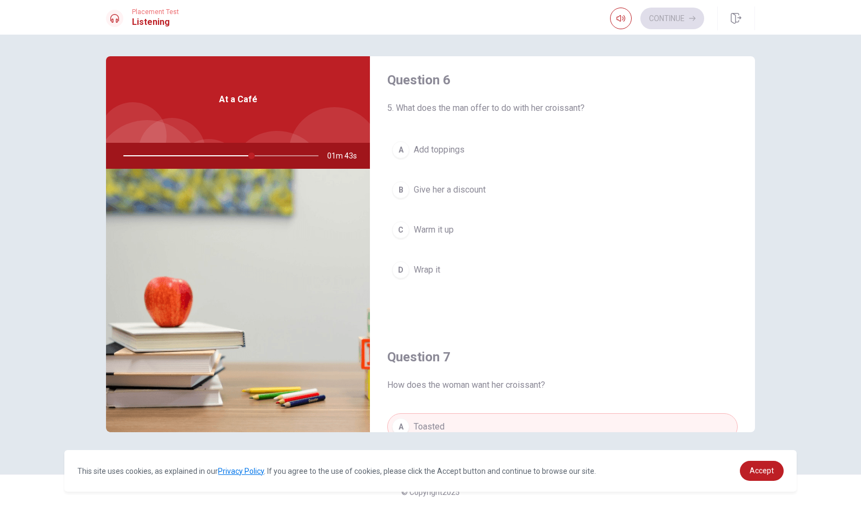
scroll to position [0, 0]
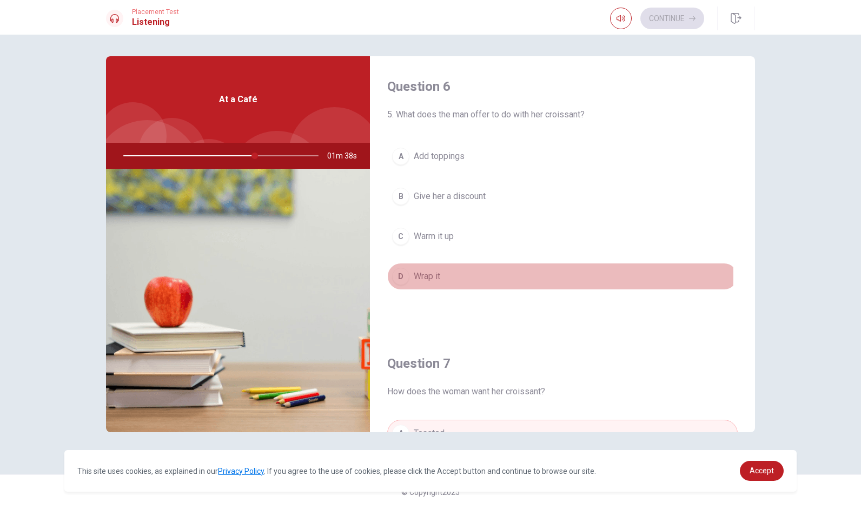
click at [423, 275] on span "Wrap it" at bounding box center [427, 276] width 26 height 13
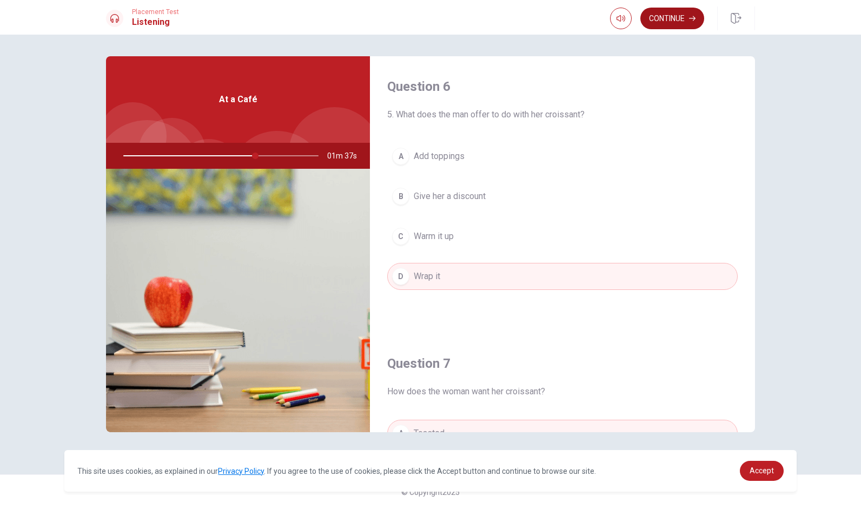
click at [663, 20] on button "Continue" at bounding box center [672, 19] width 64 height 22
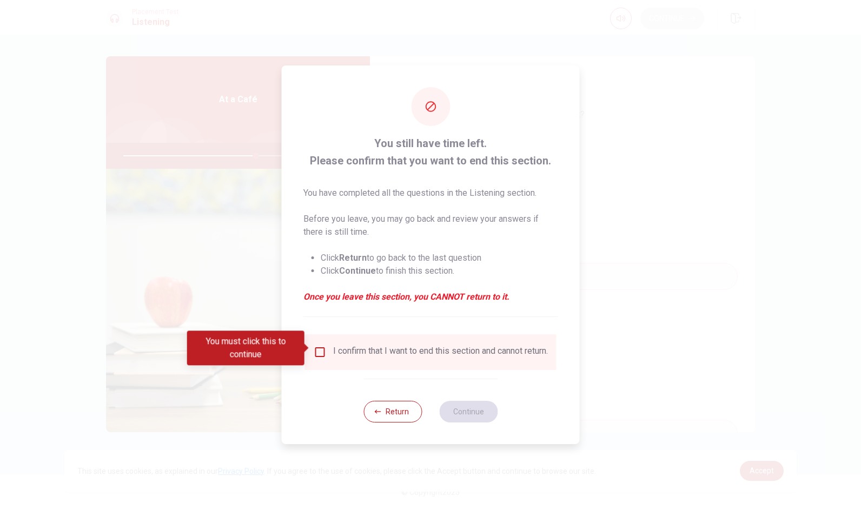
click at [663, 20] on div at bounding box center [430, 254] width 861 height 509
click at [322, 346] on input "You must click this to continue" at bounding box center [320, 351] width 13 height 13
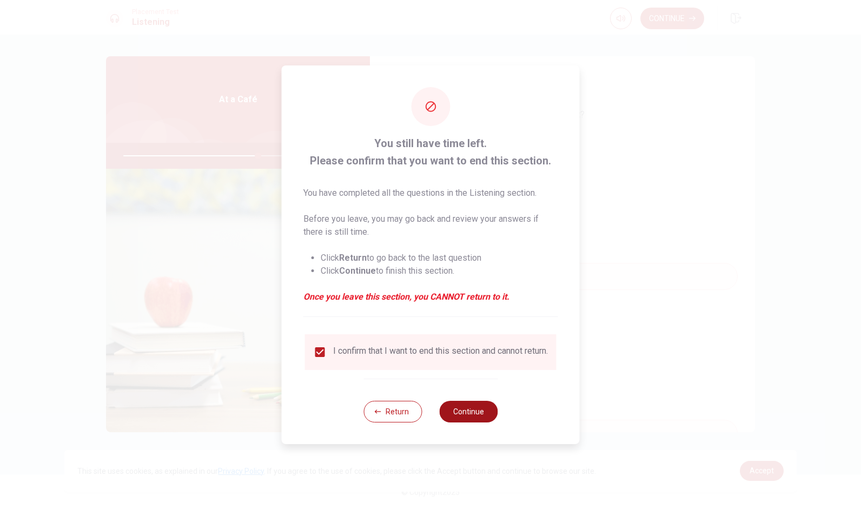
click at [469, 416] on button "Continue" at bounding box center [468, 412] width 58 height 22
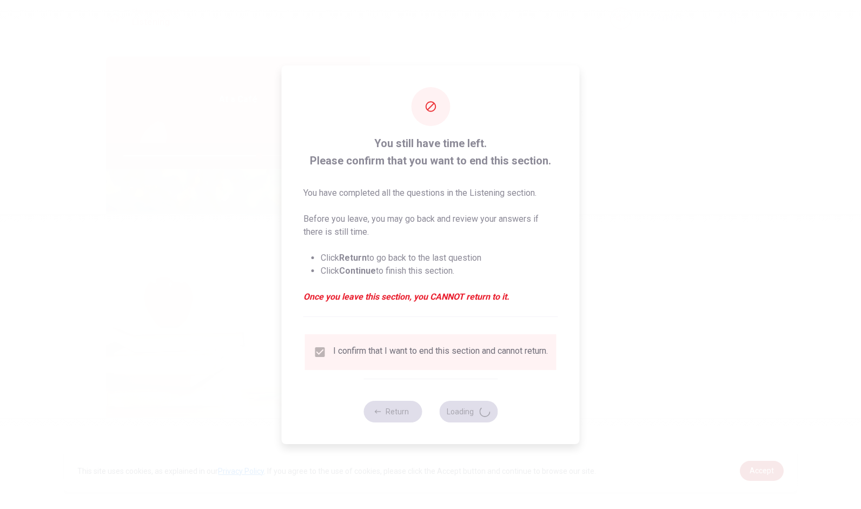
type input "70"
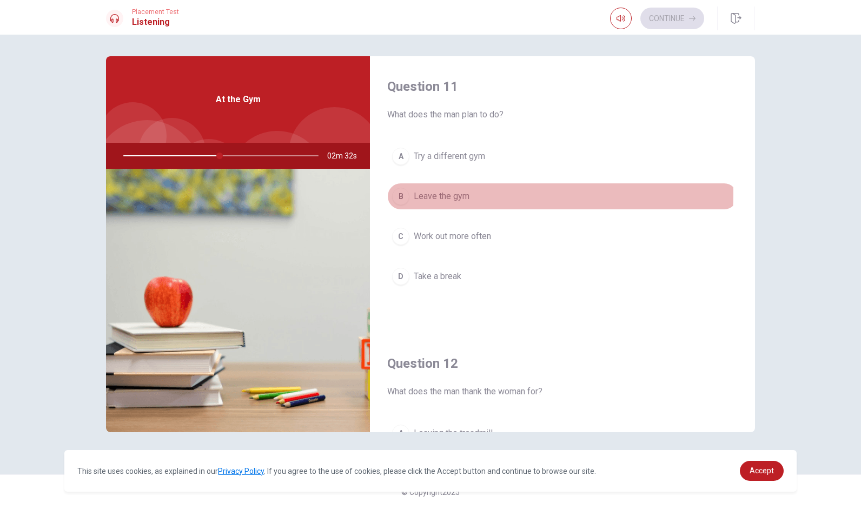
click at [456, 194] on span "Leave the gym" at bounding box center [442, 196] width 56 height 13
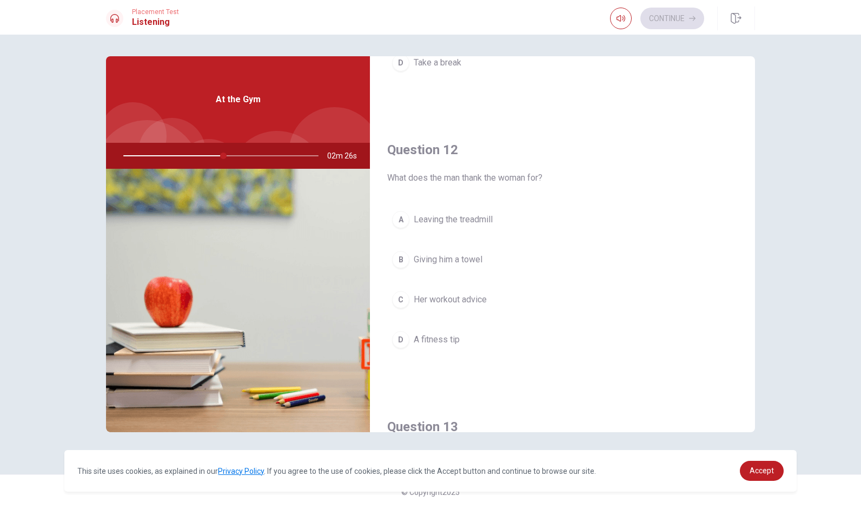
scroll to position [216, 0]
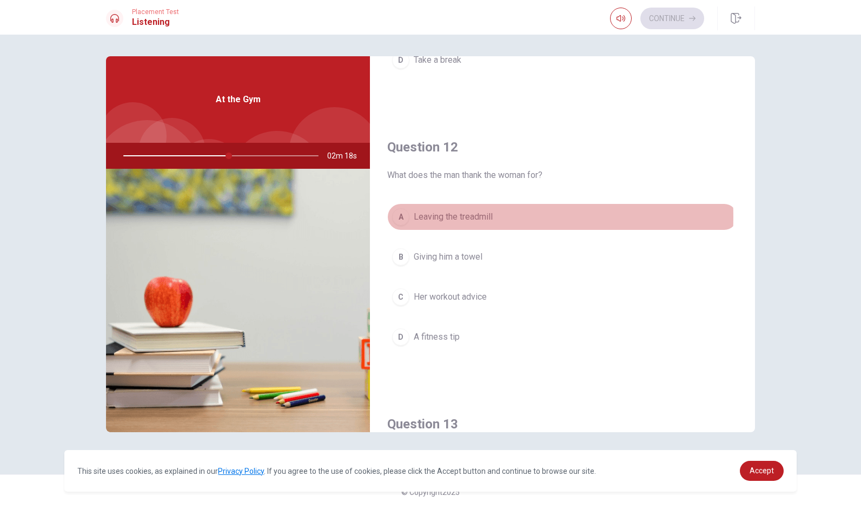
click at [475, 215] on span "Leaving the treadmill" at bounding box center [453, 216] width 79 height 13
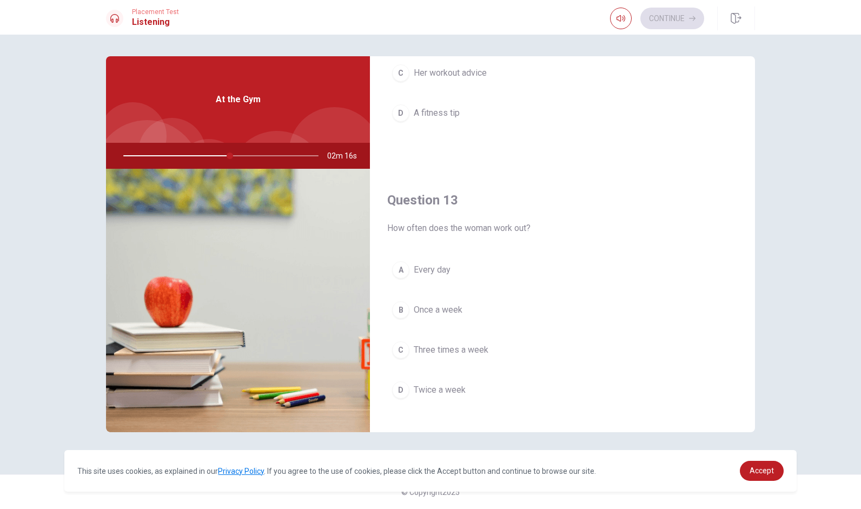
scroll to position [487, 0]
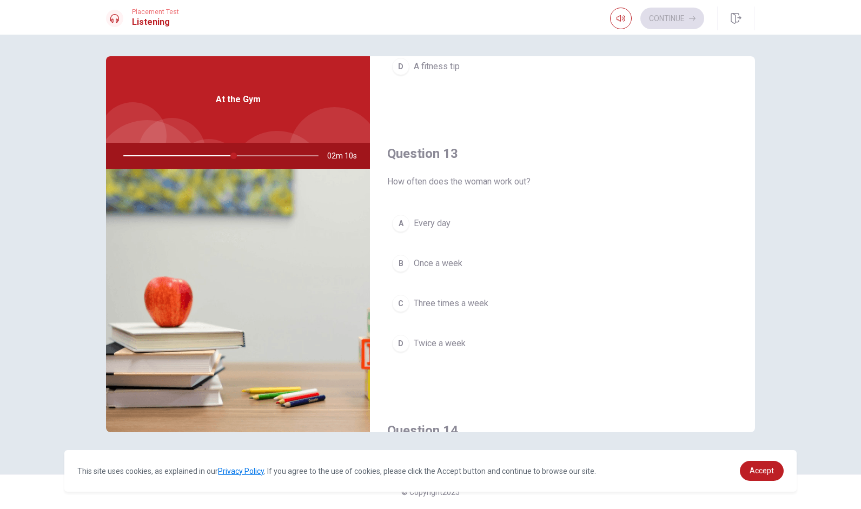
click at [443, 260] on span "Once a week" at bounding box center [438, 263] width 49 height 13
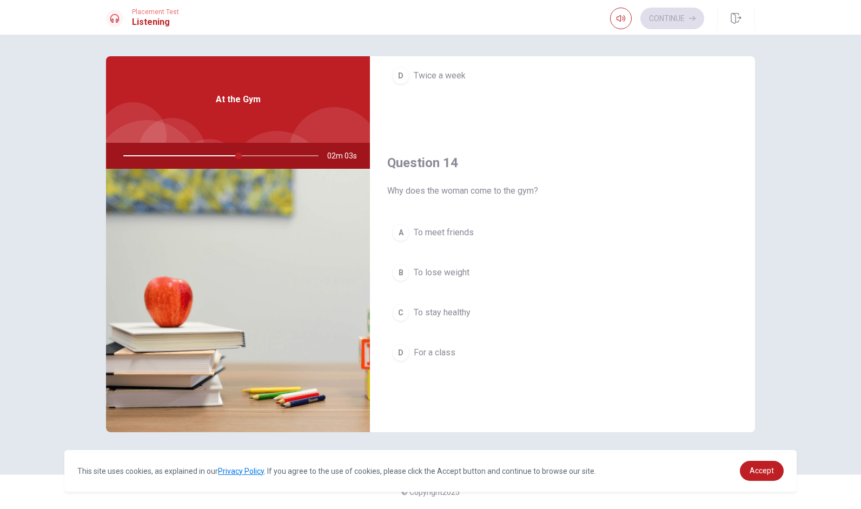
scroll to position [757, 0]
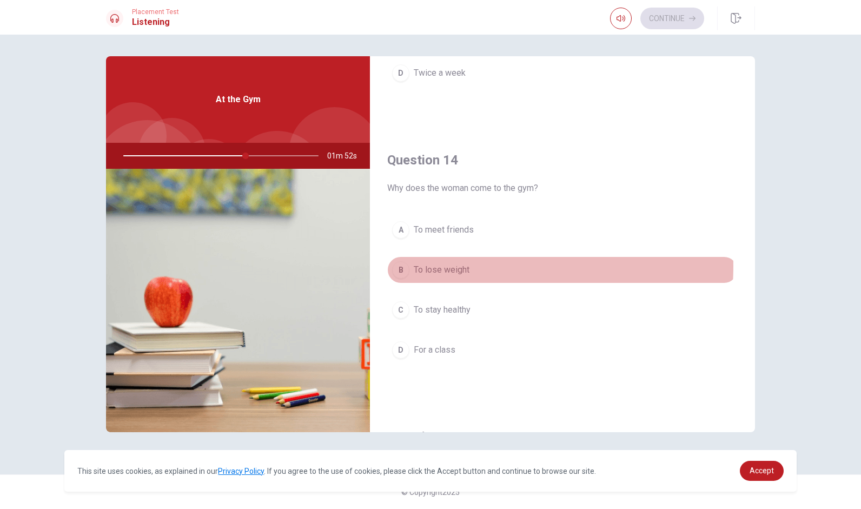
click at [462, 263] on span "To lose weight" at bounding box center [442, 269] width 56 height 13
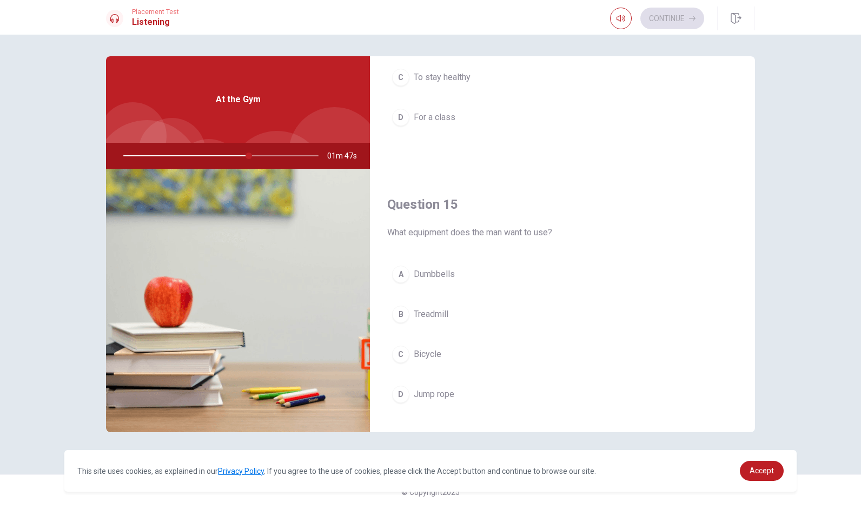
scroll to position [1001, 0]
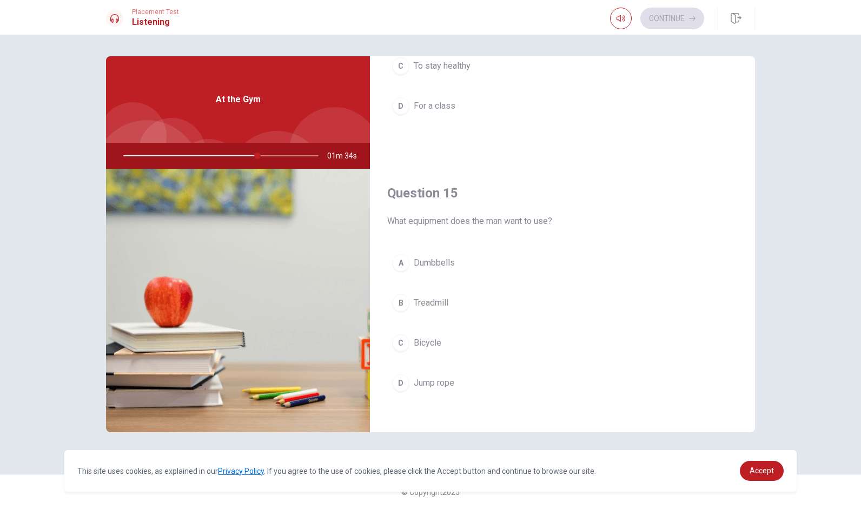
click at [439, 336] on span "Bicycle" at bounding box center [428, 342] width 28 height 13
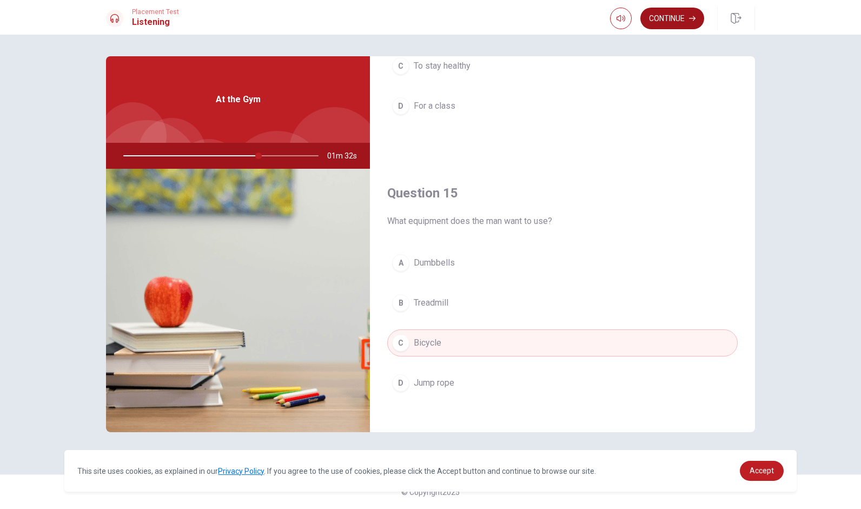
click at [650, 15] on button "Continue" at bounding box center [672, 19] width 64 height 22
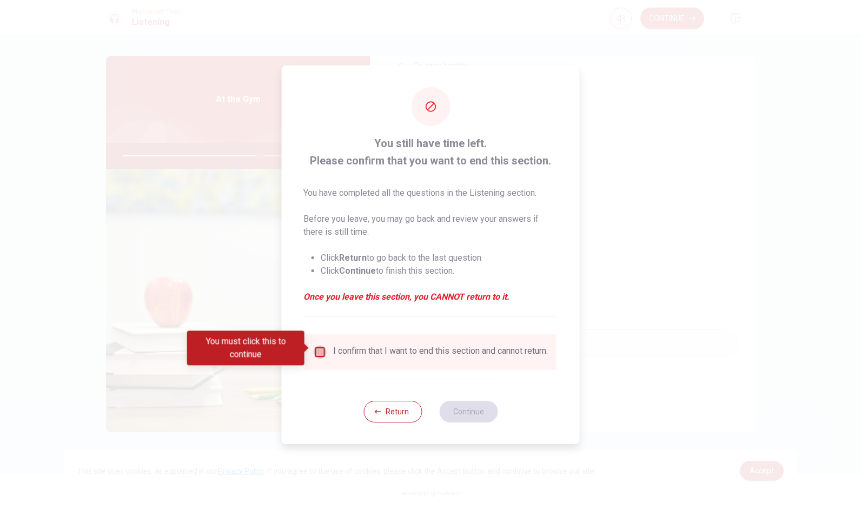
click at [319, 345] on input "You must click this to continue" at bounding box center [320, 351] width 13 height 13
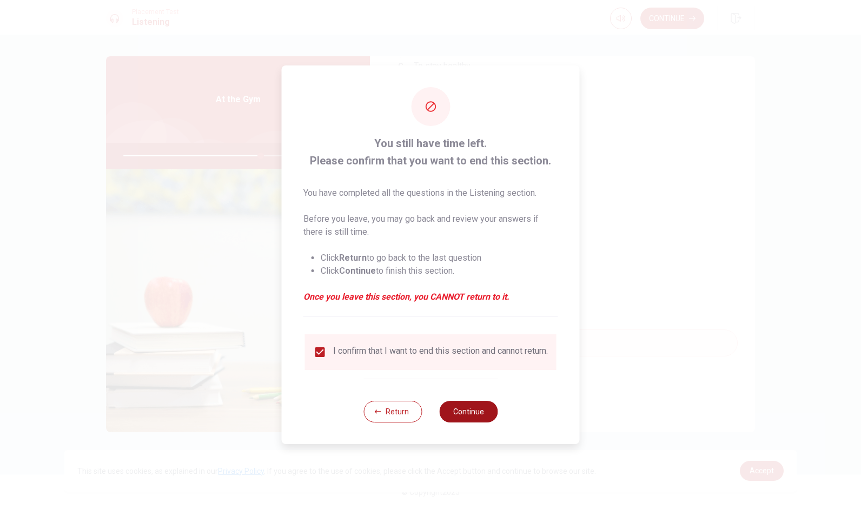
click at [476, 415] on button "Continue" at bounding box center [468, 412] width 58 height 22
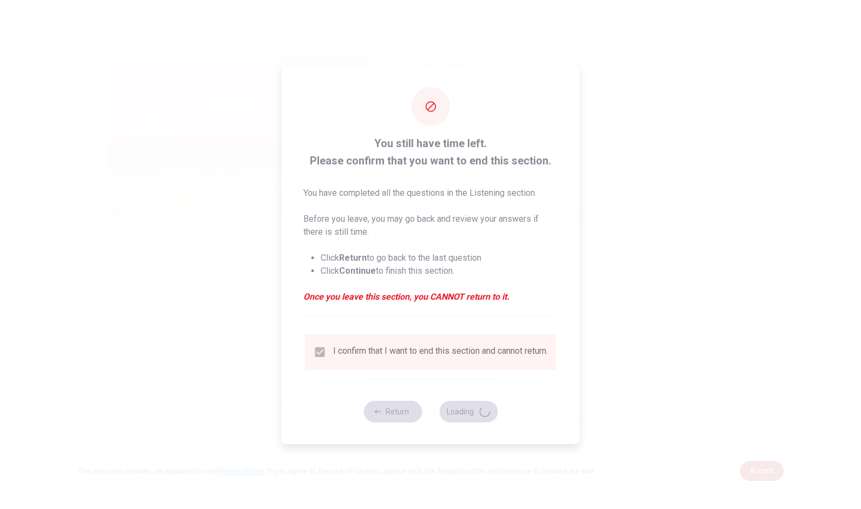
type input "71"
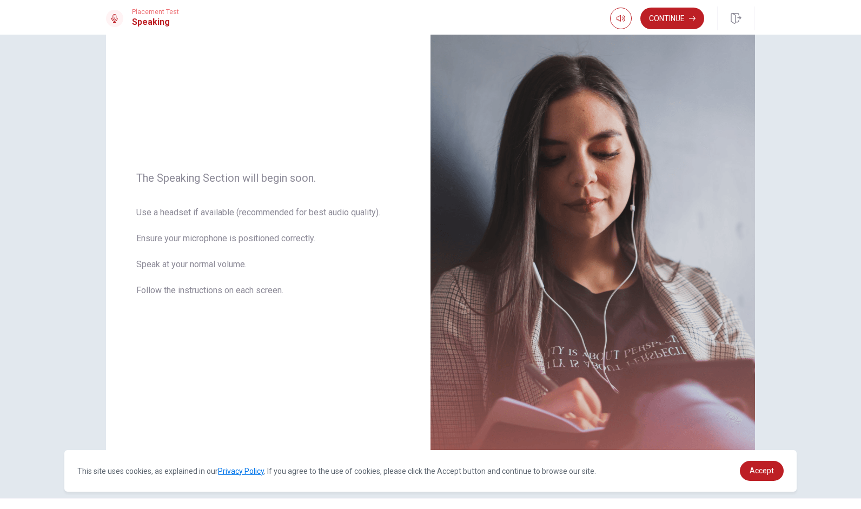
scroll to position [54, 0]
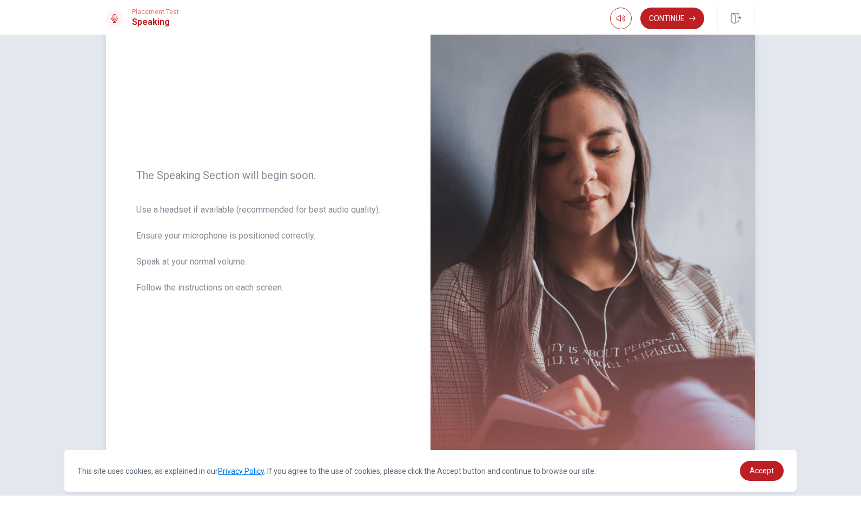
drag, startPoint x: 136, startPoint y: 172, endPoint x: 314, endPoint y: 280, distance: 207.9
click at [314, 280] on div "The Speaking Section will begin soon. Use a headset if available (recommended f…" at bounding box center [268, 237] width 324 height 471
drag, startPoint x: 135, startPoint y: 212, endPoint x: 228, endPoint y: 209, distance: 93.6
click at [228, 209] on span "Use a headset if available (recommended for best audio quality). Ensure your mi…" at bounding box center [268, 255] width 264 height 104
click at [682, 15] on button "Continue" at bounding box center [672, 19] width 64 height 22
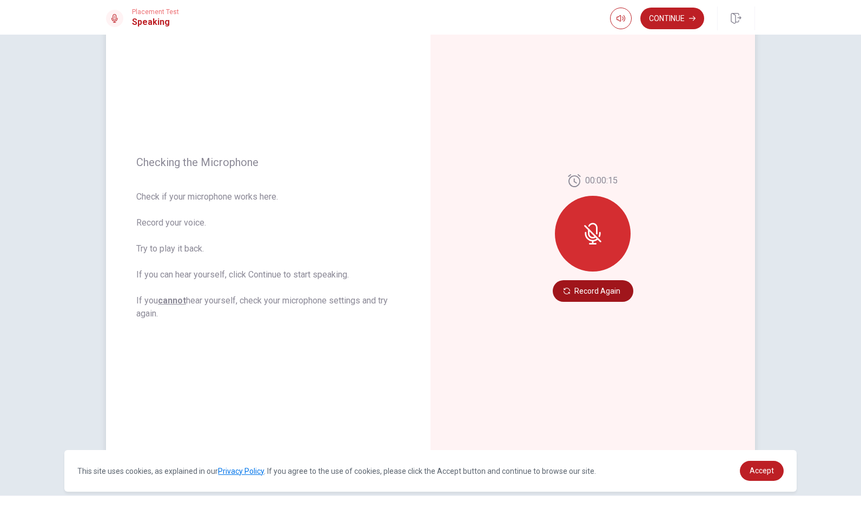
click at [588, 293] on button "Record Again" at bounding box center [592, 291] width 81 height 22
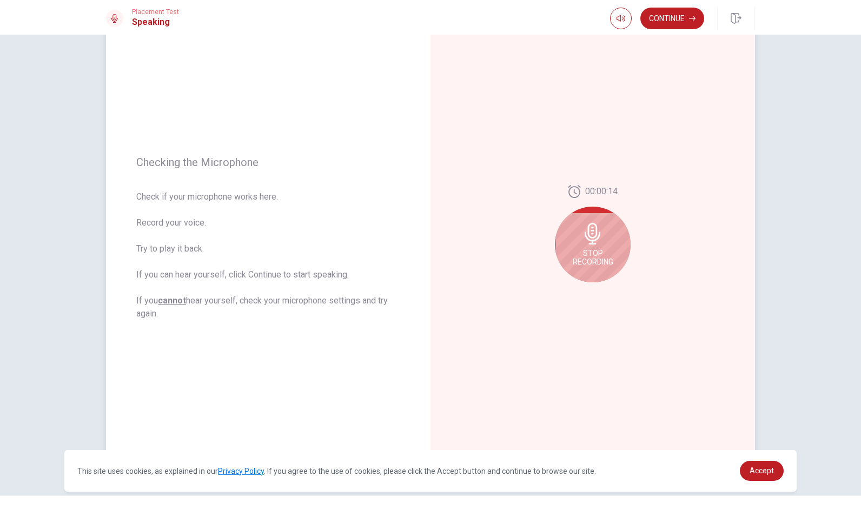
click at [596, 247] on div "Stop Recording" at bounding box center [593, 245] width 76 height 76
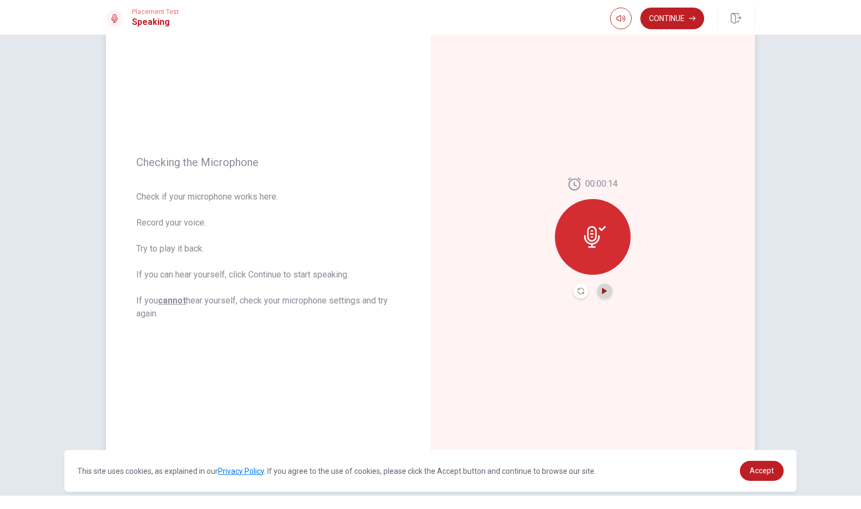
click at [602, 289] on icon "Play Audio" at bounding box center [604, 291] width 5 height 6
click at [602, 289] on icon "Play Audio" at bounding box center [604, 291] width 6 height 6
click at [592, 235] on icon at bounding box center [592, 237] width 16 height 22
click at [587, 232] on icon at bounding box center [595, 237] width 22 height 22
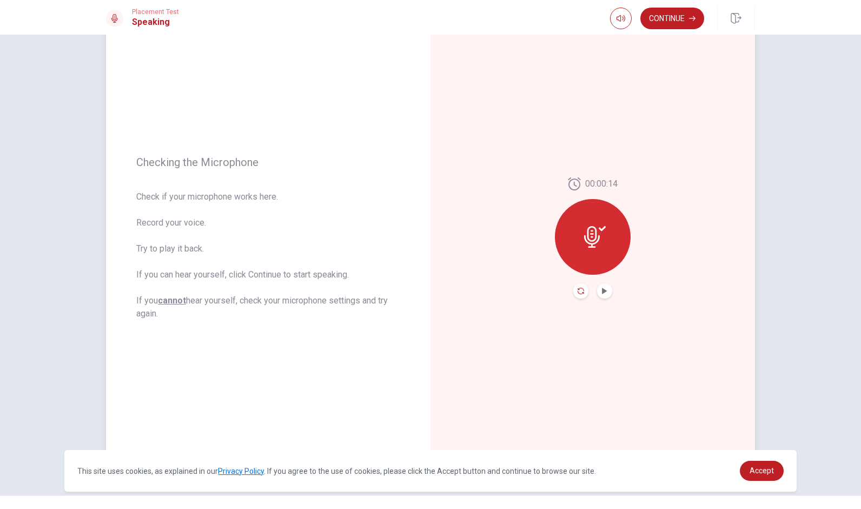
click at [580, 289] on icon "Record Again" at bounding box center [580, 291] width 6 height 6
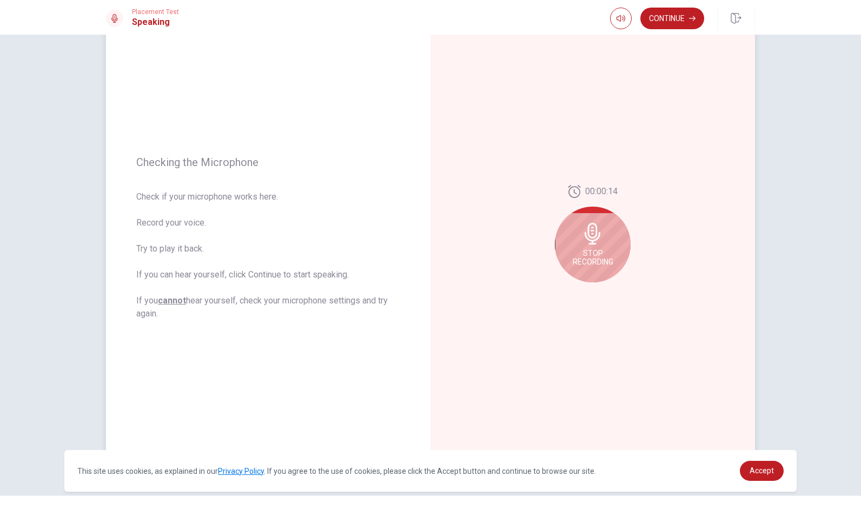
click at [596, 244] on div "Stop Recording" at bounding box center [593, 245] width 76 height 76
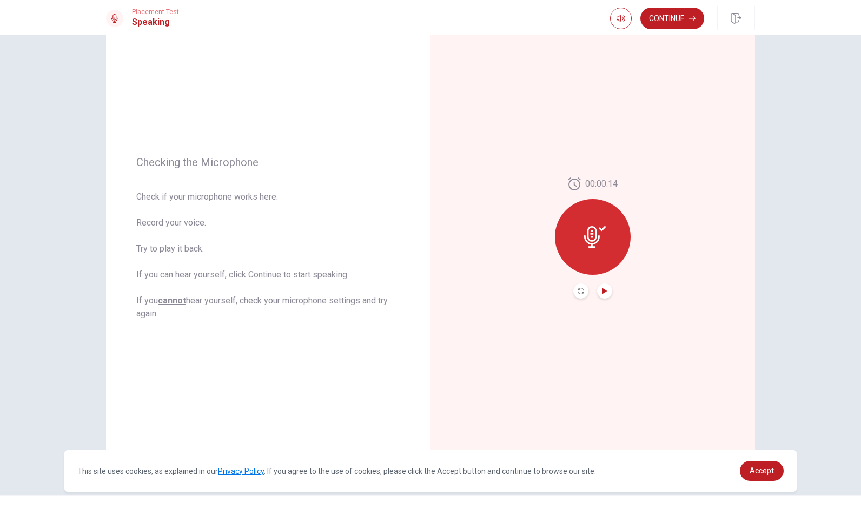
click at [602, 294] on icon "Play Audio" at bounding box center [604, 291] width 6 height 6
click at [591, 229] on icon at bounding box center [593, 234] width 22 height 22
click at [589, 288] on button "Record Again" at bounding box center [592, 291] width 81 height 22
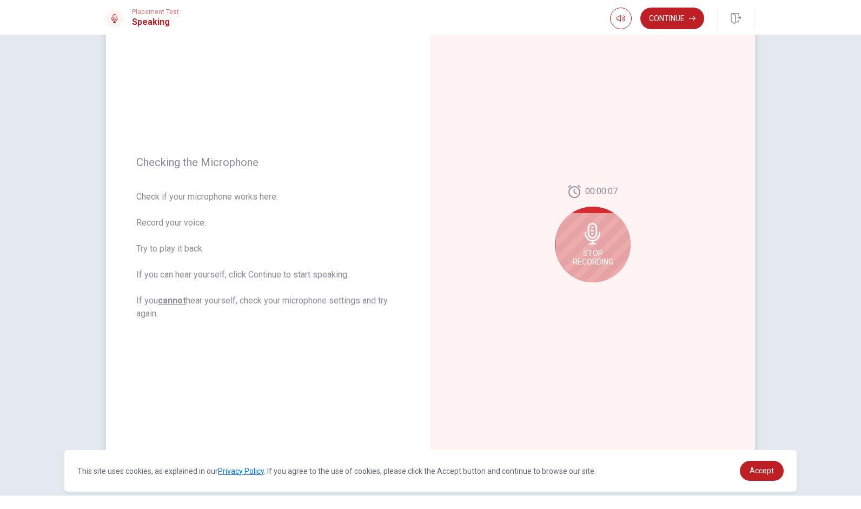
click at [591, 250] on span "Stop Recording" at bounding box center [592, 257] width 41 height 17
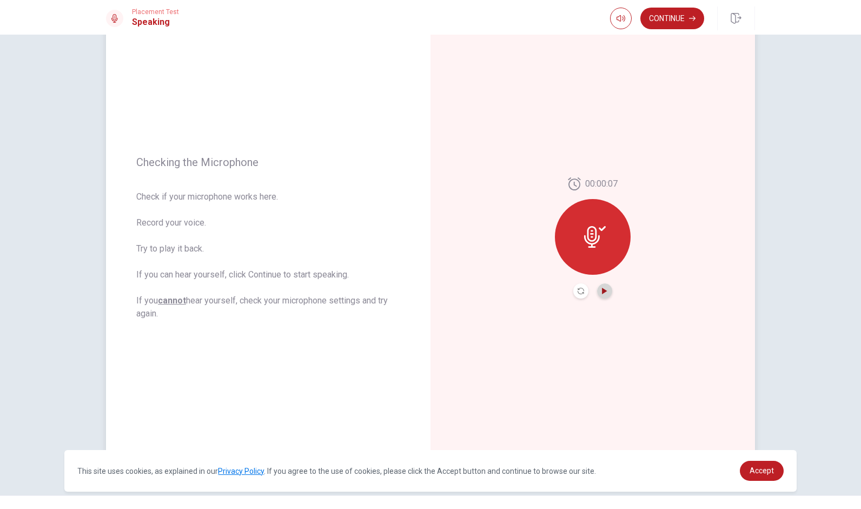
click at [602, 292] on icon "Play Audio" at bounding box center [604, 291] width 5 height 6
click at [682, 19] on button "Continue" at bounding box center [672, 19] width 64 height 22
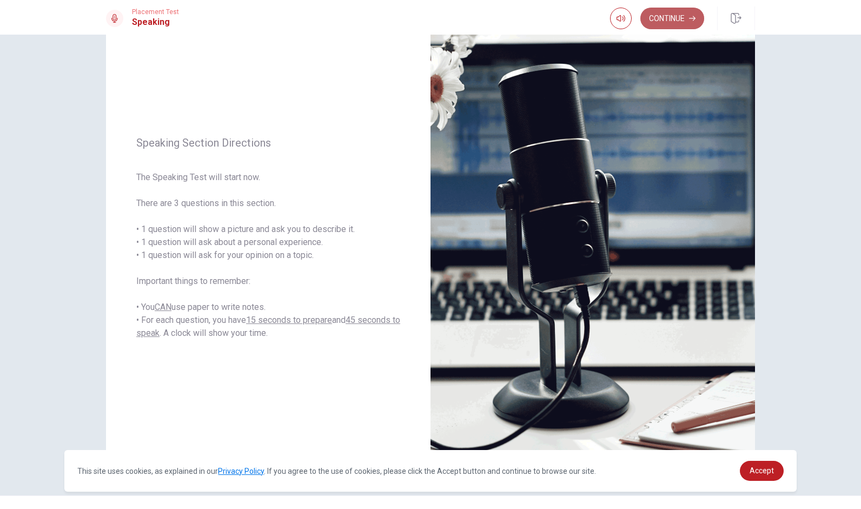
click at [691, 18] on icon "button" at bounding box center [692, 18] width 6 height 5
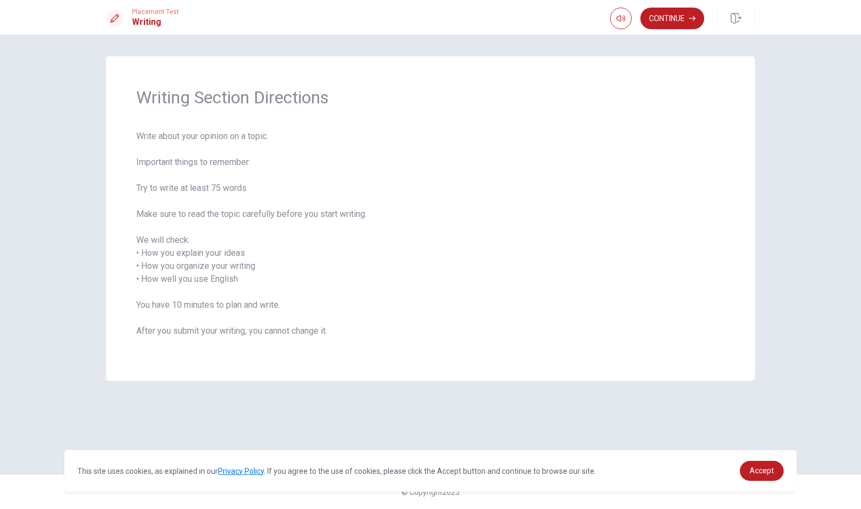
drag, startPoint x: 137, startPoint y: 134, endPoint x: 341, endPoint y: 314, distance: 271.5
click at [341, 314] on span "Write about your opinion on a topic. Important things to remember: Try to write…" at bounding box center [430, 240] width 588 height 221
click at [658, 15] on button "Continue" at bounding box center [672, 19] width 64 height 22
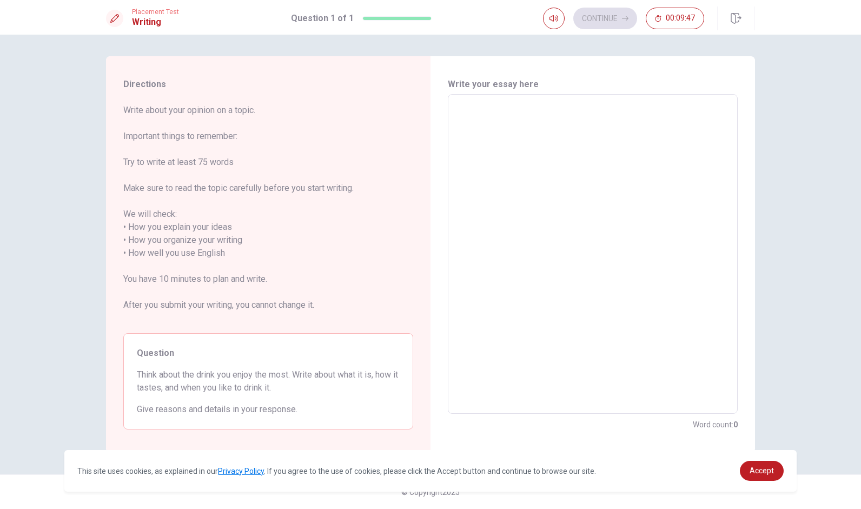
click at [624, 135] on textarea at bounding box center [592, 254] width 275 height 302
type textarea "i"
type textarea "x"
type textarea "I"
type textarea "x"
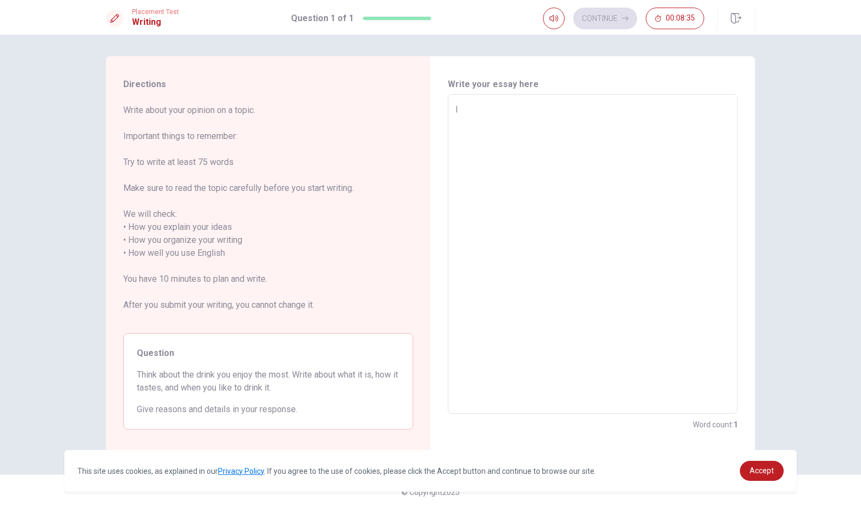
type textarea "I"
type textarea "x"
type textarea "I L"
type textarea "x"
type textarea "I LI"
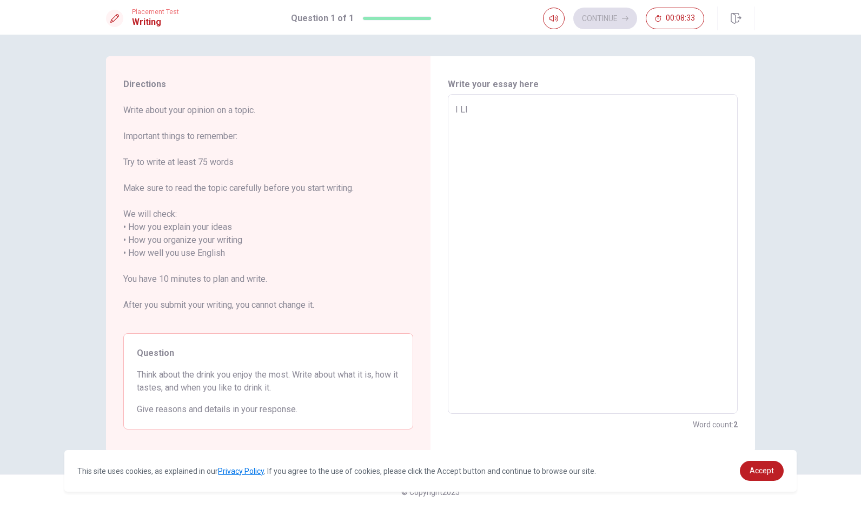
type textarea "x"
type textarea "I LIK"
type textarea "x"
type textarea "I LIKE"
type textarea "x"
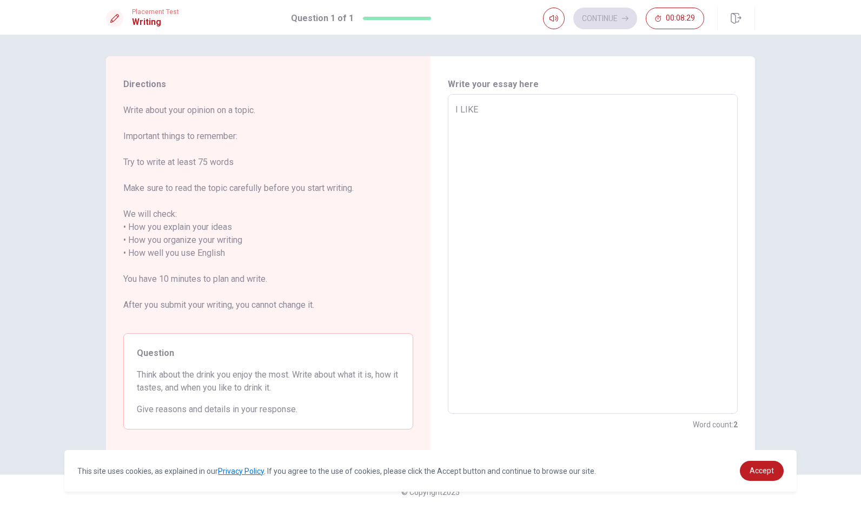
type textarea "I LKE"
type textarea "x"
type textarea "I KE"
type textarea "x"
type textarea "I E"
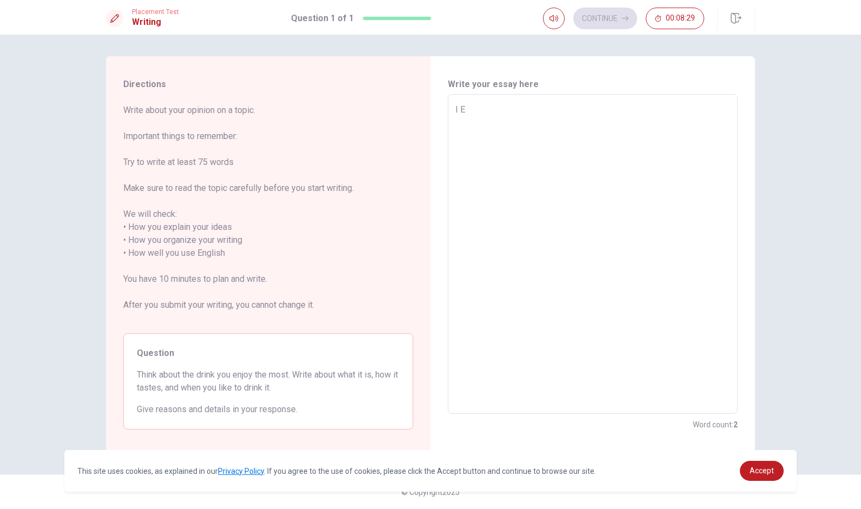
type textarea "x"
type textarea "I"
type textarea "x"
type textarea "I l"
type textarea "x"
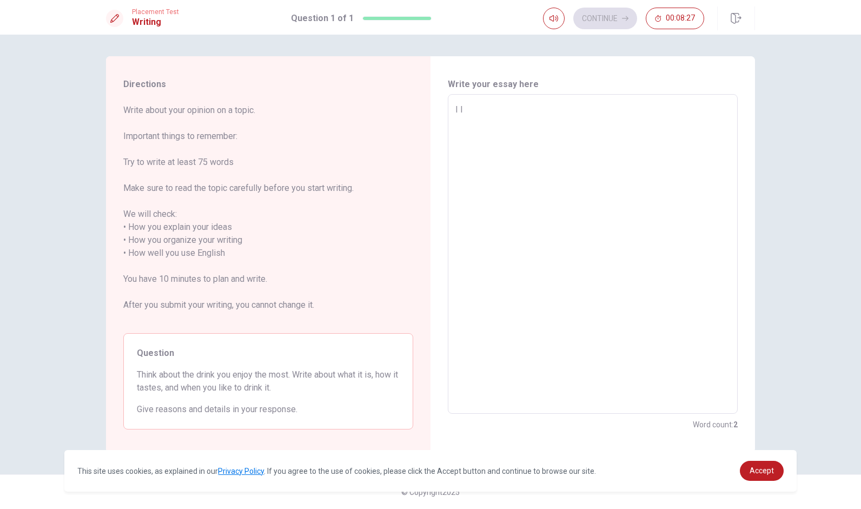
type textarea "I li"
type textarea "x"
type textarea "I lik"
type textarea "x"
type textarea "I like"
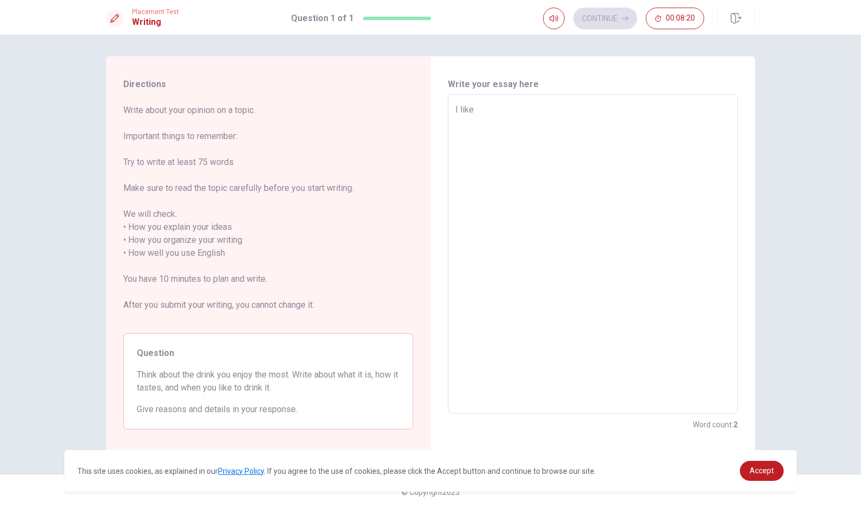
type textarea "x"
type textarea "I like"
type textarea "x"
type textarea "I like ち"
type textarea "x"
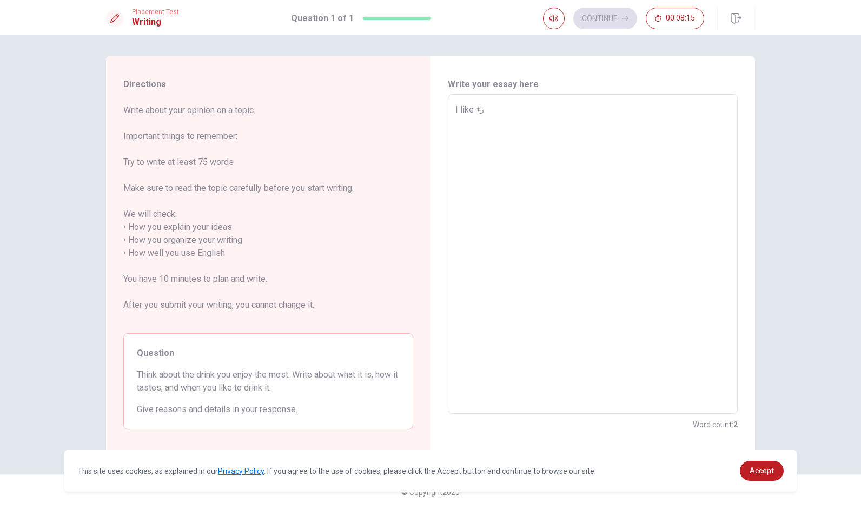
type textarea "I like"
type textarea "x"
type textarea "I like a"
type textarea "x"
type textarea "I like a"
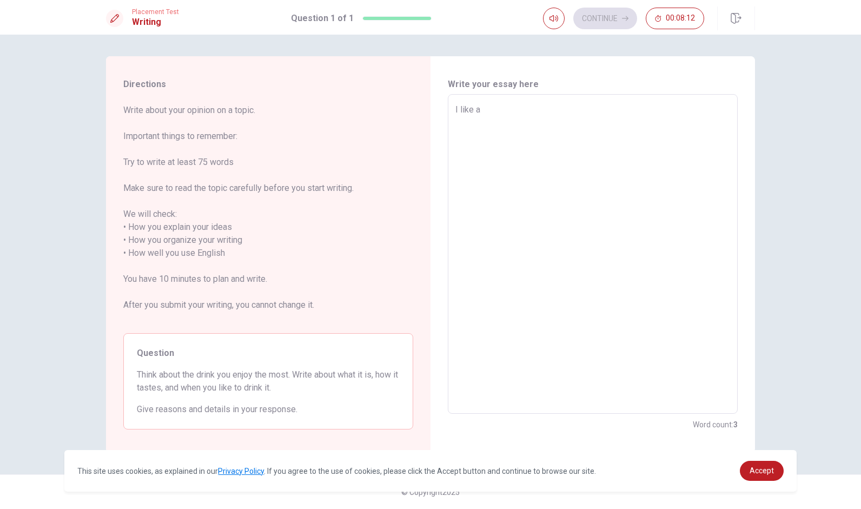
type textarea "x"
type textarea "I like a b"
type textarea "x"
type textarea "I like a be"
type textarea "x"
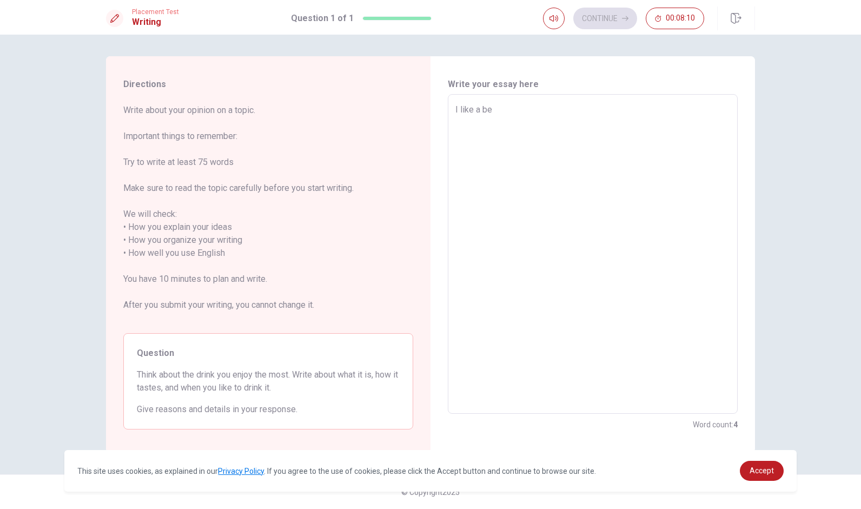
type textarea "I like a ber"
type textarea "x"
type textarea "I like a berr"
type textarea "x"
type textarea "I like a ber"
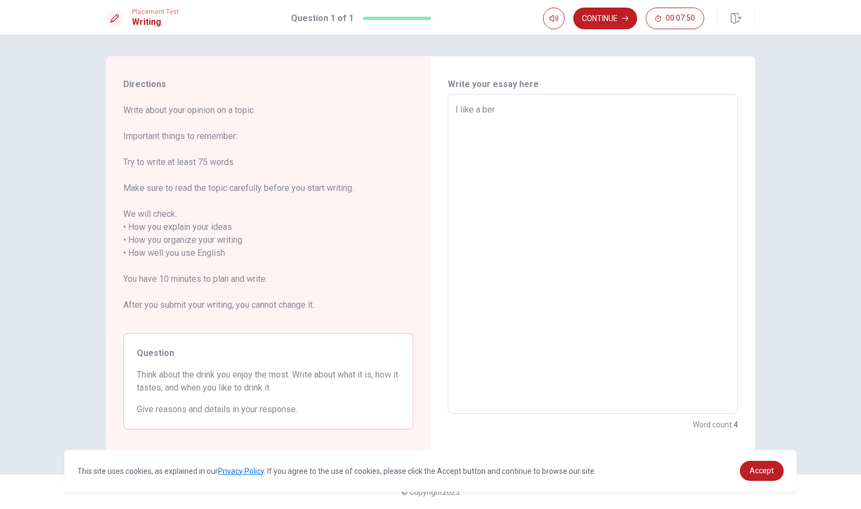
type textarea "x"
type textarea "I like a beer"
type textarea "x"
type textarea "I like a beer"
type textarea "x"
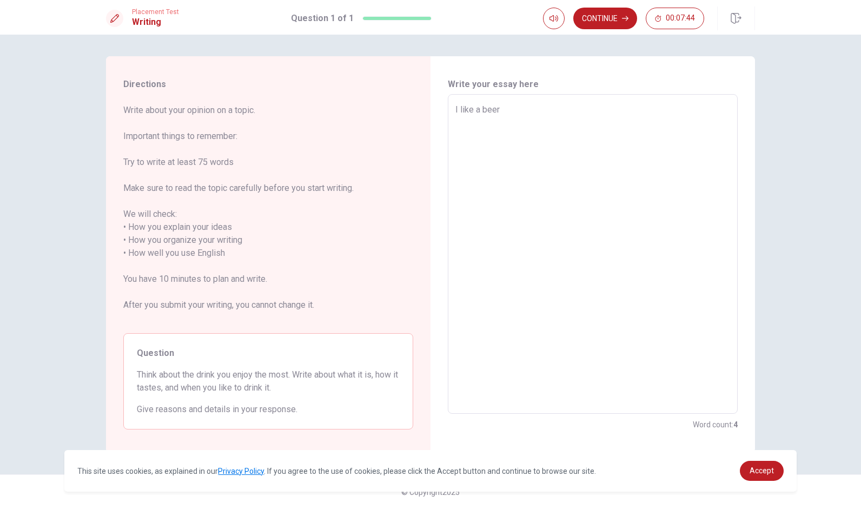
type textarea "I like a beer"
type textarea "x"
type textarea "I like a beer i"
type textarea "x"
type textarea "I like a beer"
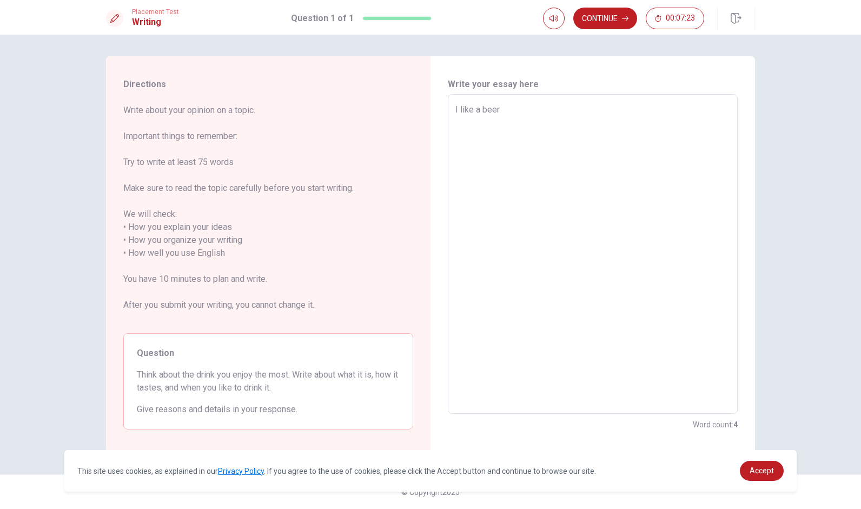
type textarea "x"
type textarea "I like a beer i"
type textarea "x"
type textarea "I like a beer ih"
type textarea "x"
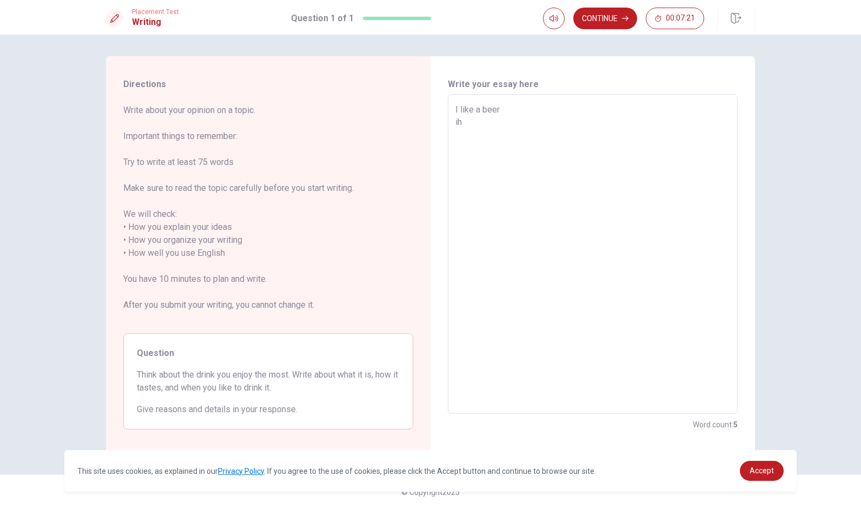
type textarea "I like a beer iha"
type textarea "x"
type textarea "I like a beer ihav"
type textarea "x"
type textarea "I like a beer ihave"
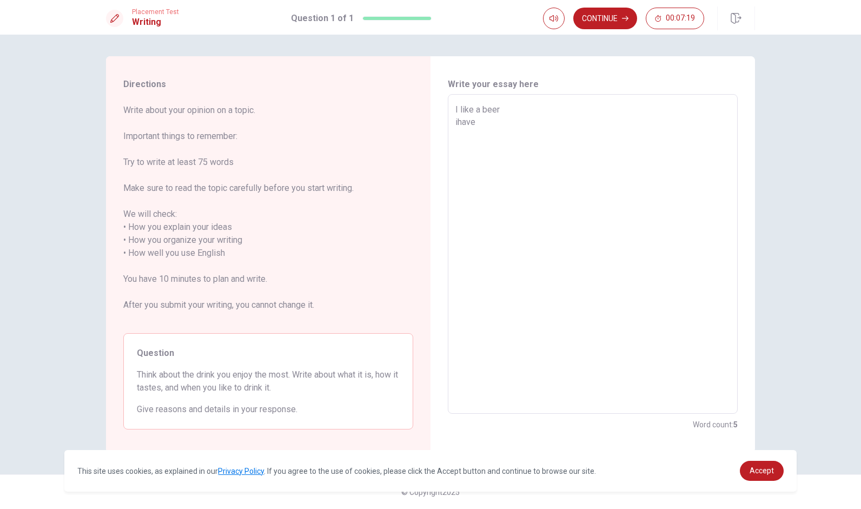
type textarea "x"
type textarea "I like a beer have"
type textarea "x"
type textarea "I like a beer ave"
type textarea "x"
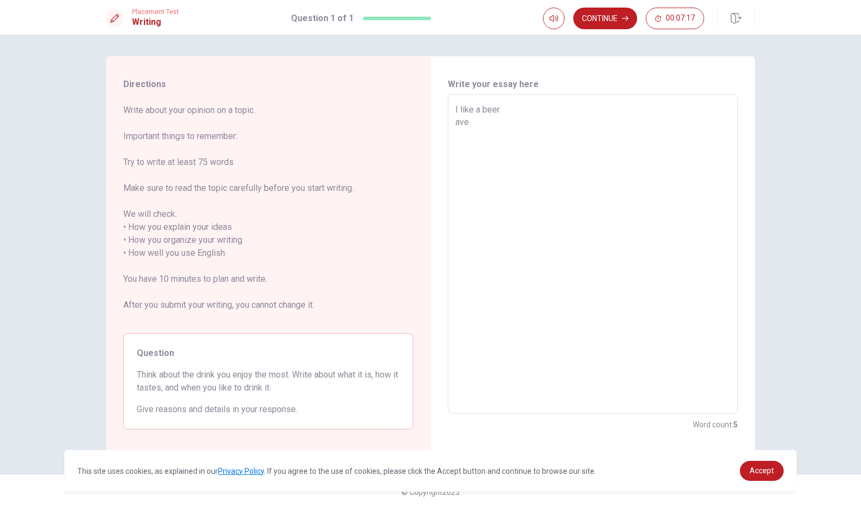
type textarea "I like a beer ve"
type textarea "x"
type textarea "I like a beer e"
type textarea "x"
type textarea "I like a beer"
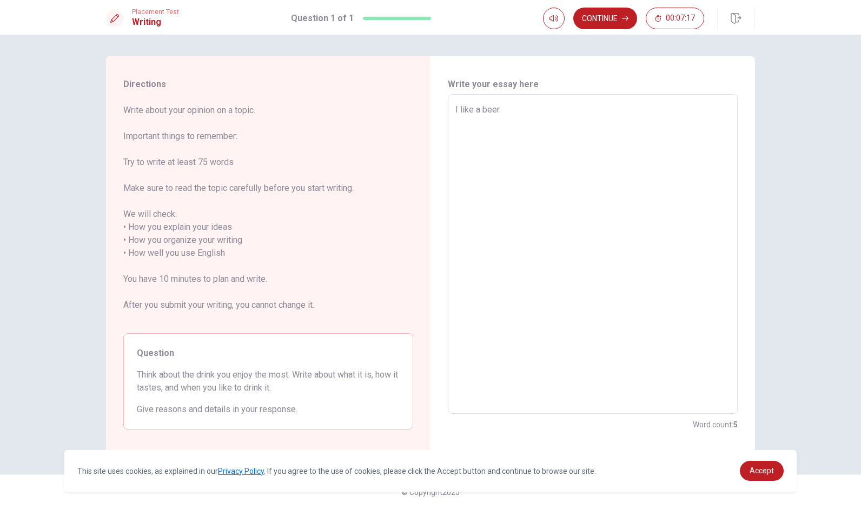
type textarea "x"
type textarea "I like a beer I"
type textarea "x"
type textarea "I like a beer I"
type textarea "x"
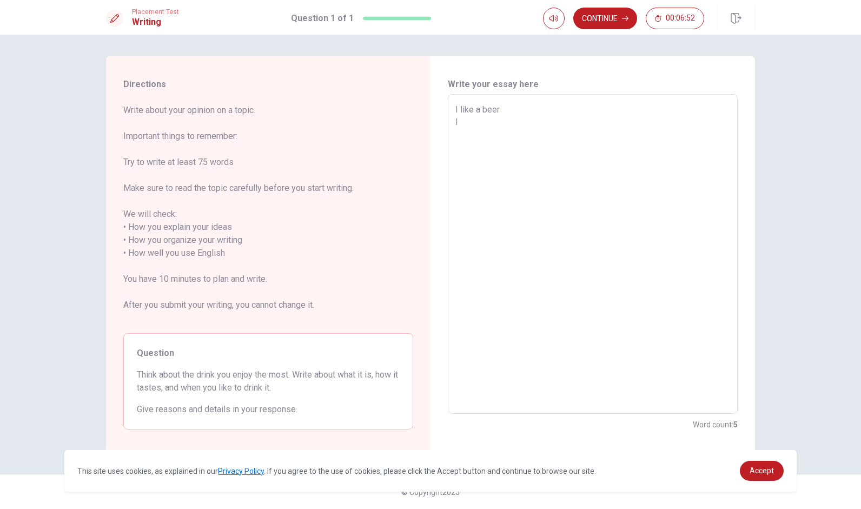
type textarea "I like a beer I"
type textarea "x"
type textarea "I like a beer"
type textarea "x"
type textarea "I like a beer i"
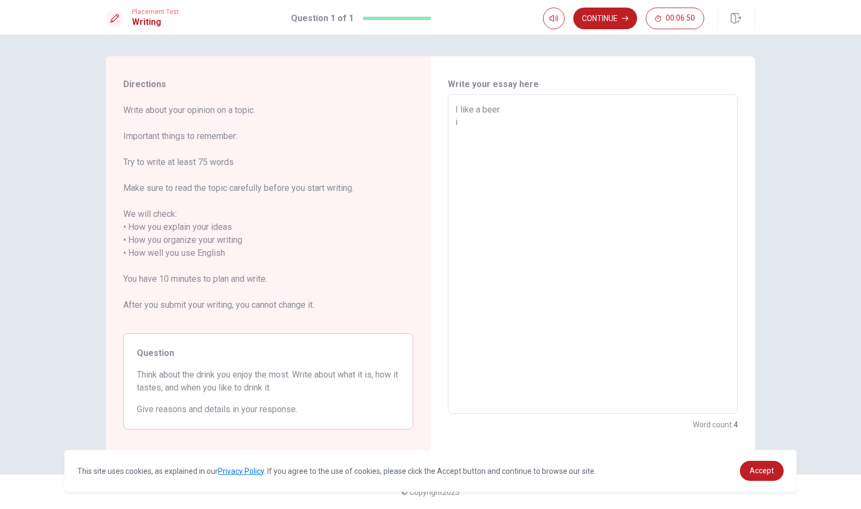
type textarea "x"
type textarea "I like a beer it"
type textarea "x"
type textarea "I like a beer t"
type textarea "x"
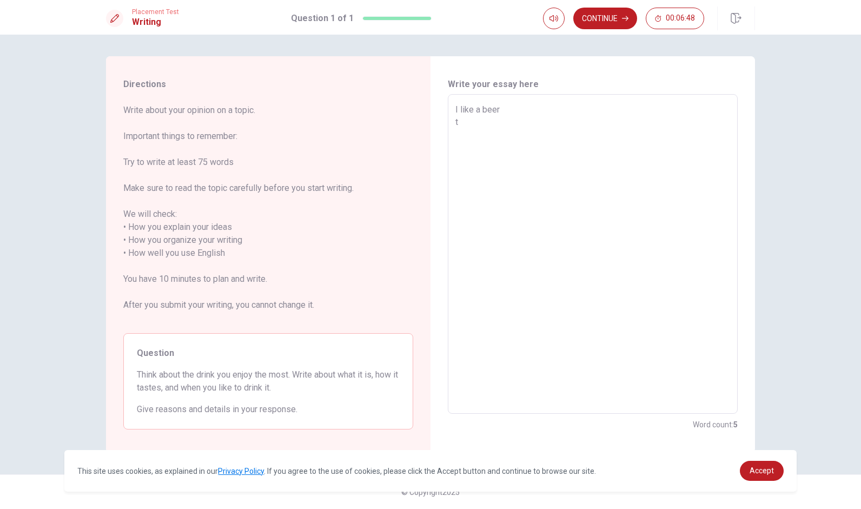
type textarea "I like a beer"
type textarea "x"
type textarea "I like a beer I"
type textarea "x"
type textarea "I like a beer It"
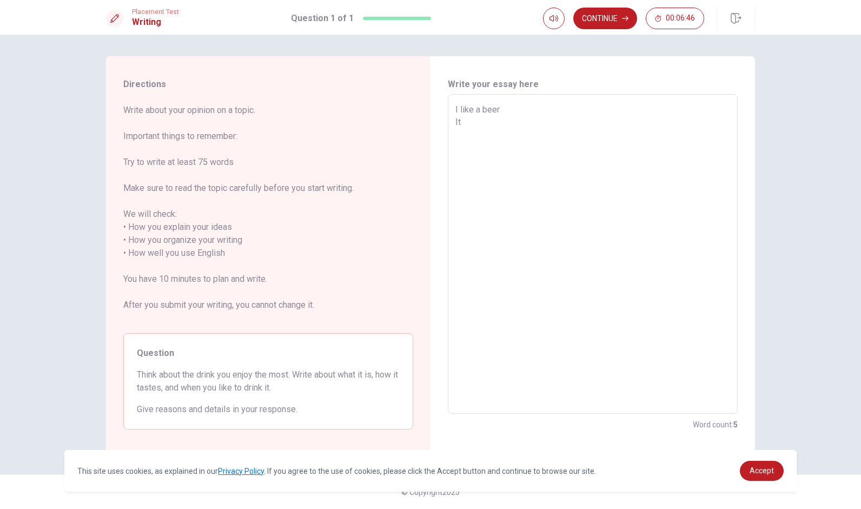
type textarea "x"
type textarea "I like a beer It"
type textarea "x"
type textarea "I like a beer It b"
type textarea "x"
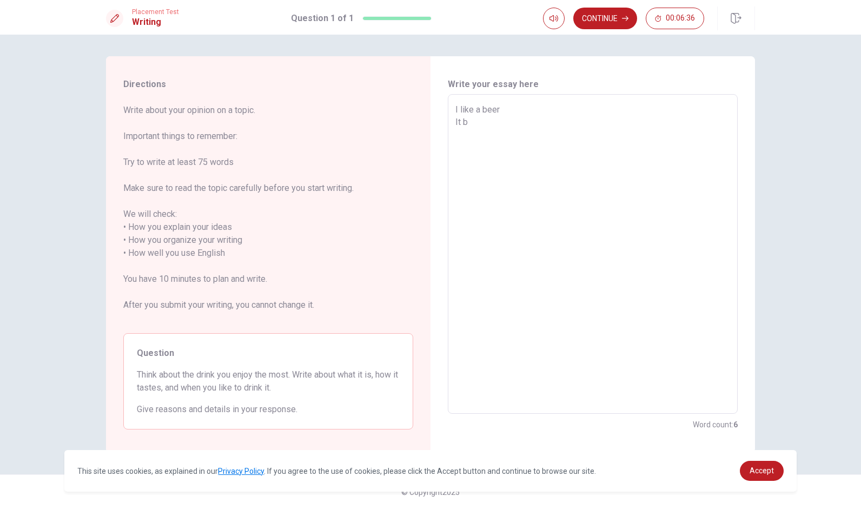
type textarea "I like a beer It br"
type textarea "x"
type textarea "I like a beer It bri"
type textarea "x"
type textarea "I like a beer It brin"
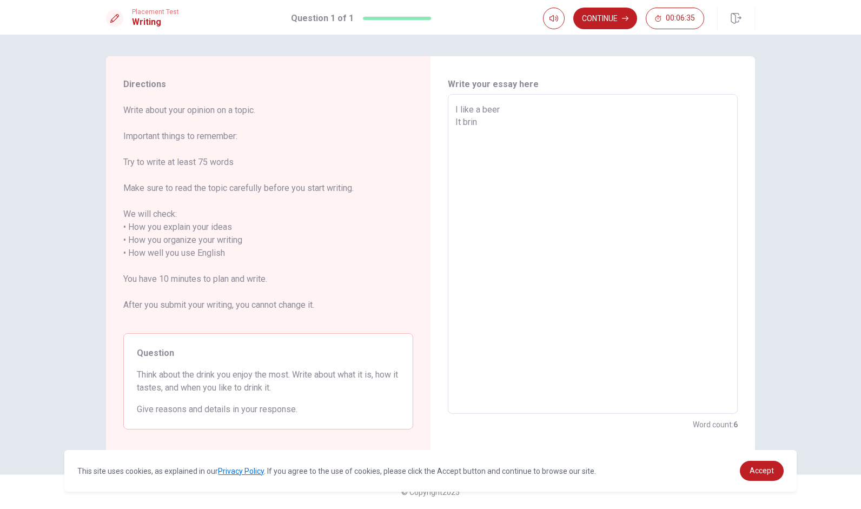
type textarea "x"
type textarea "I like a beer It brink"
type textarea "x"
type textarea "I like a beer It brinki"
type textarea "x"
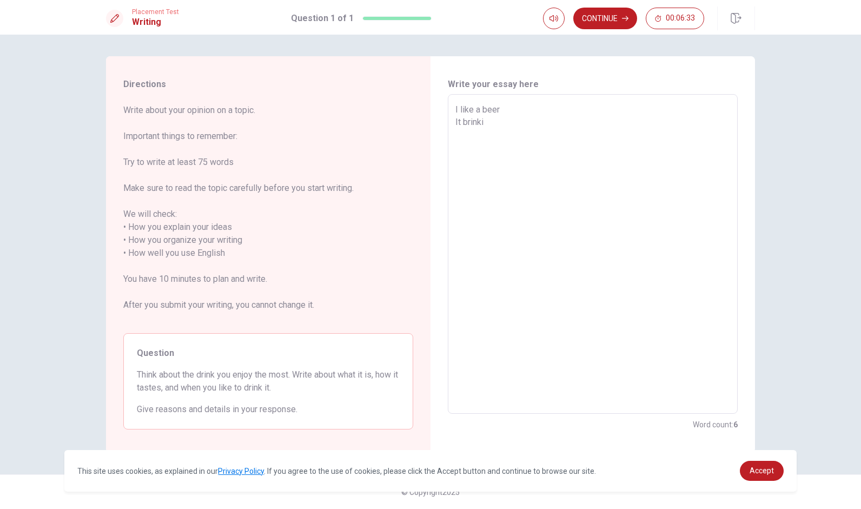
type textarea "I like a beer It brinkin"
type textarea "x"
type textarea "I like a beer It brinking"
type textarea "x"
type textarea "I like a beer It brinking"
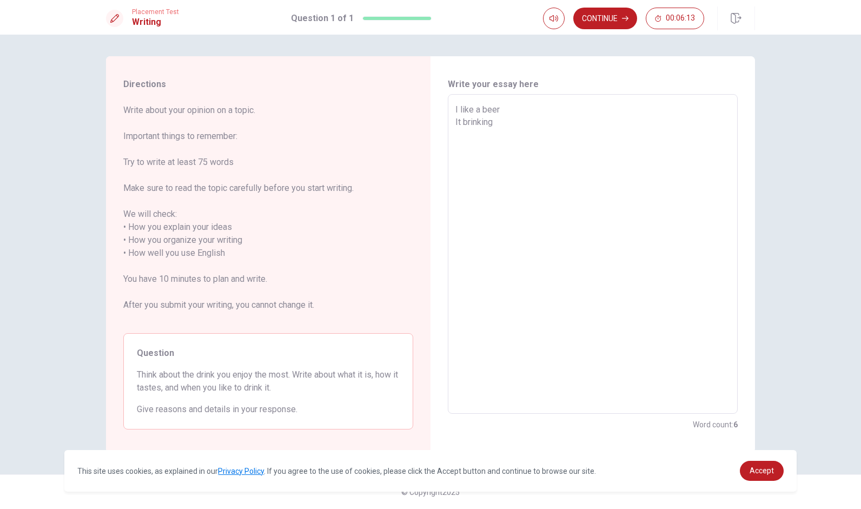
type textarea "x"
type textarea "I like a beer It brinking に"
type textarea "x"
type textarea "I like a beer It brinking にか"
type textarea "x"
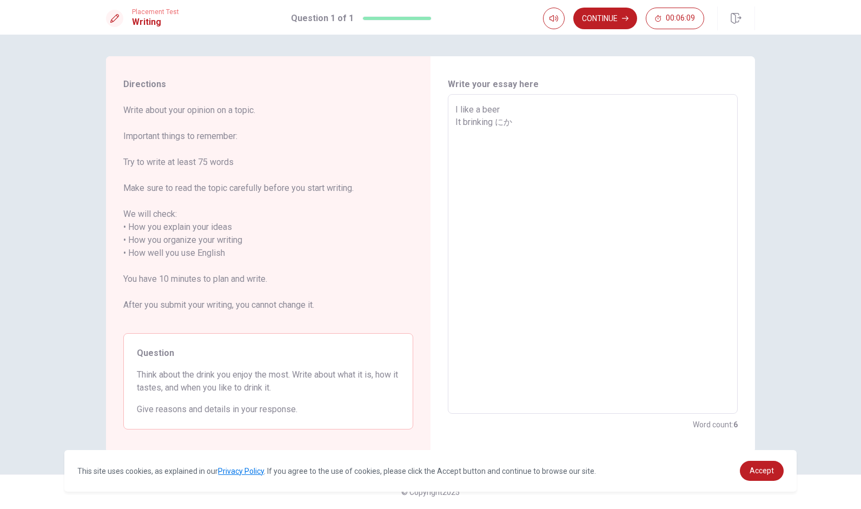
type textarea "I like a beer It brinking か"
type textarea "x"
type textarea "I like a beer It brinking"
type textarea "x"
type textarea "I like a beer It brinking i"
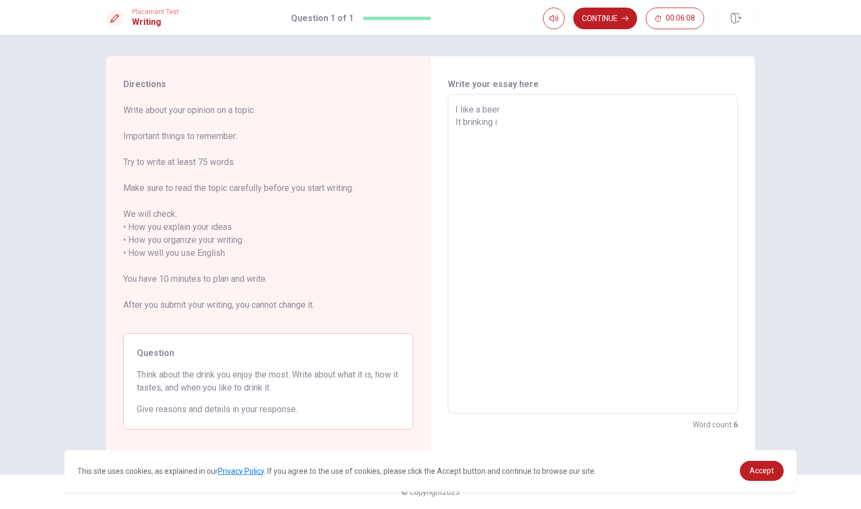
type textarea "x"
type textarea "I like a beer It brinking it"
type textarea "x"
type textarea "I like a beer It brinking it"
type textarea "x"
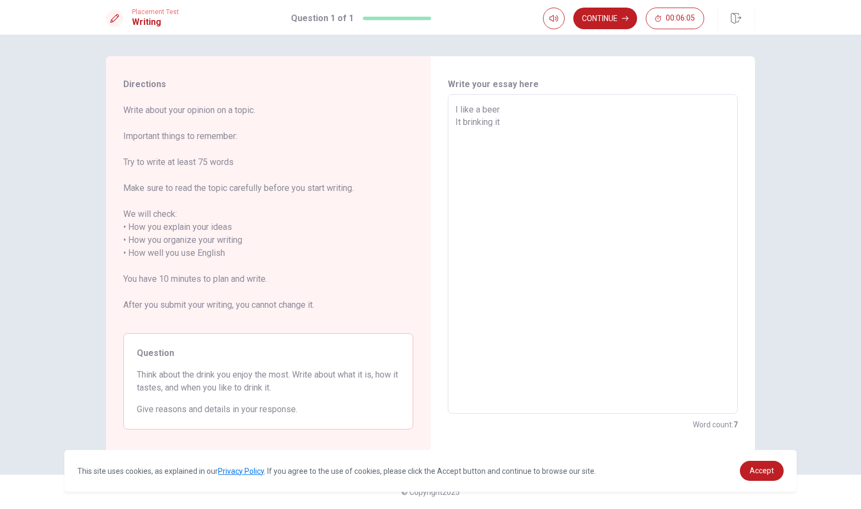
type textarea "I like a beer It brinking it w"
type textarea "x"
type textarea "I like a beer It brinking it wi"
type textarea "x"
type textarea "I like a beer It brinking it wit"
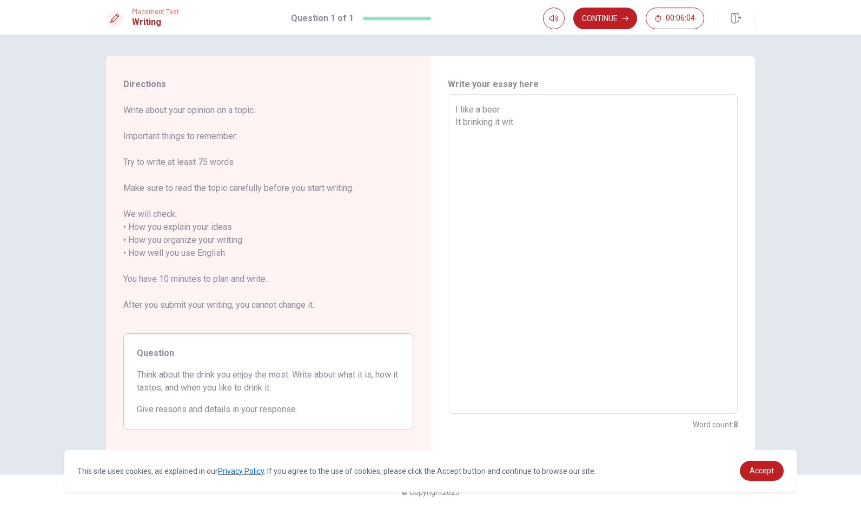
type textarea "x"
type textarea "I like a beer It brinking it with"
type textarea "x"
type textarea "I like a beer It brinking it with"
type textarea "x"
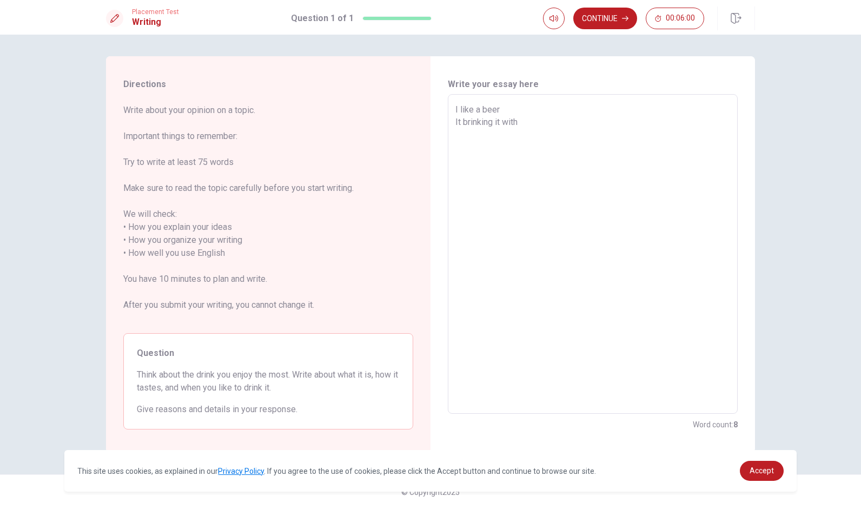
type textarea "I like a beer It brinking it with m"
type textarea "x"
type textarea "I like a beer It brinking it with ma"
type textarea "x"
type textarea "I like a beer It brinking it with man"
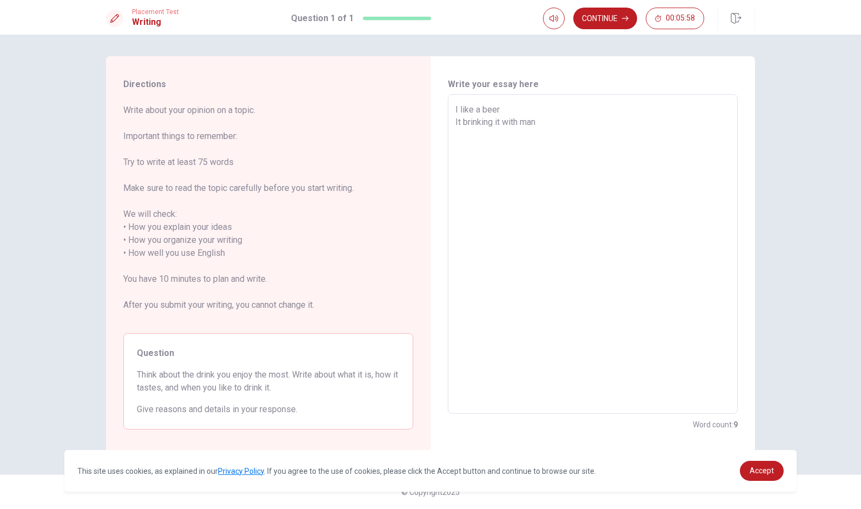
type textarea "x"
type textarea "I like a beer It brinking it with many"
type textarea "x"
type textarea "I like a beer It brinking it with many"
type textarea "x"
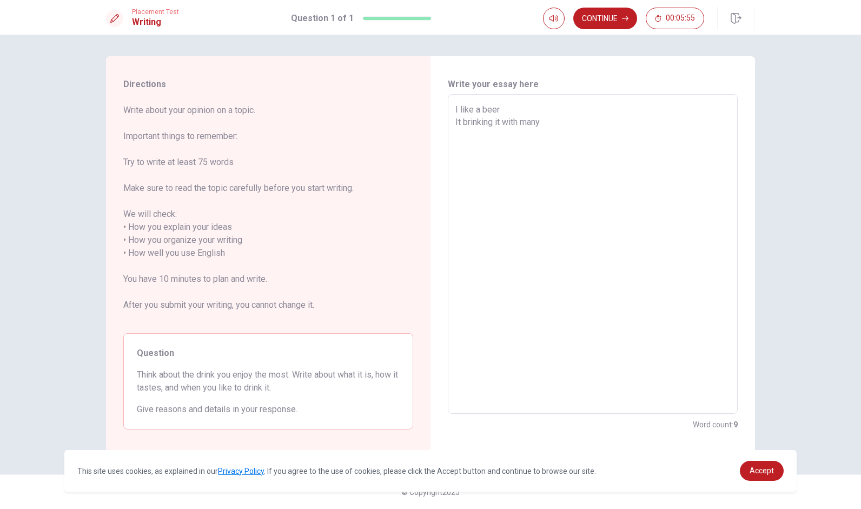
type textarea "I like a beer It brinking it with many f"
type textarea "x"
type textarea "I like a beer It brinking it with many fr"
type textarea "x"
type textarea "I like a beer It brinking it with many fri"
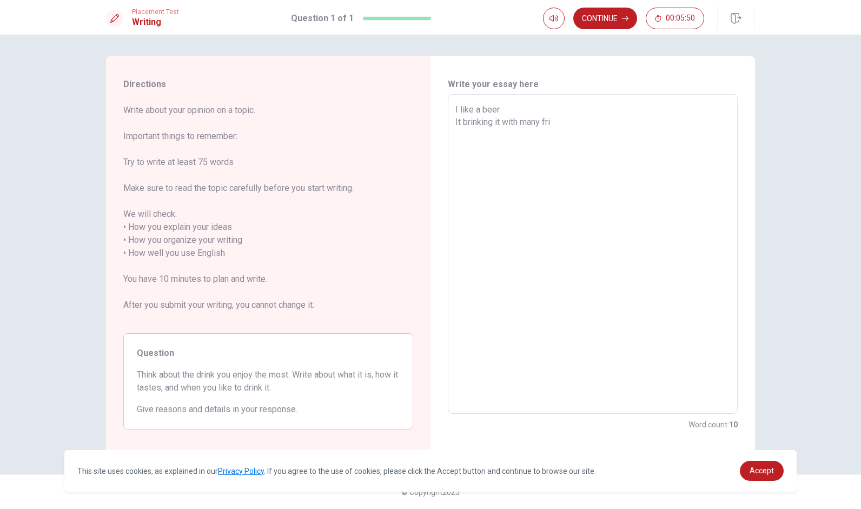
type textarea "x"
type textarea "I like a beer It brinking it with many frin"
type textarea "x"
type textarea "I like a beer It brinking it with many fri"
type textarea "x"
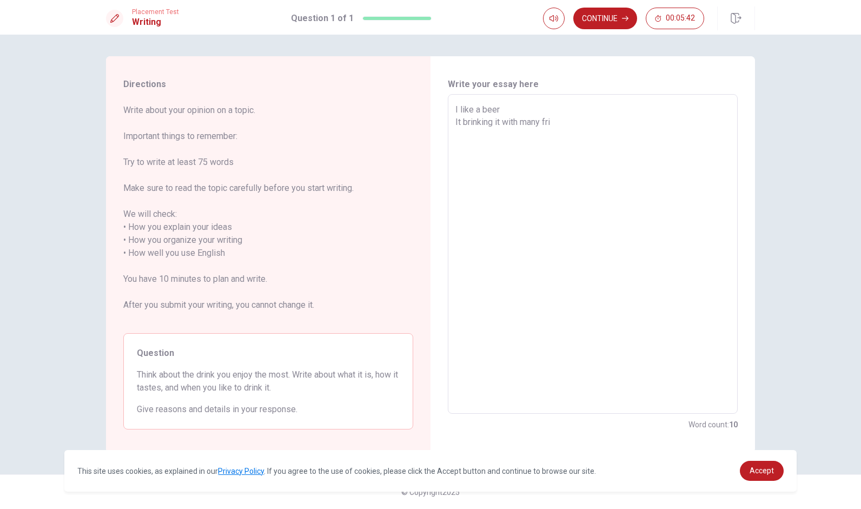
type textarea "I like a beer It brinking it with many frie"
type textarea "x"
type textarea "I like a beer It brinking it with many frien"
type textarea "x"
type textarea "I like a beer It brinking it with many friend"
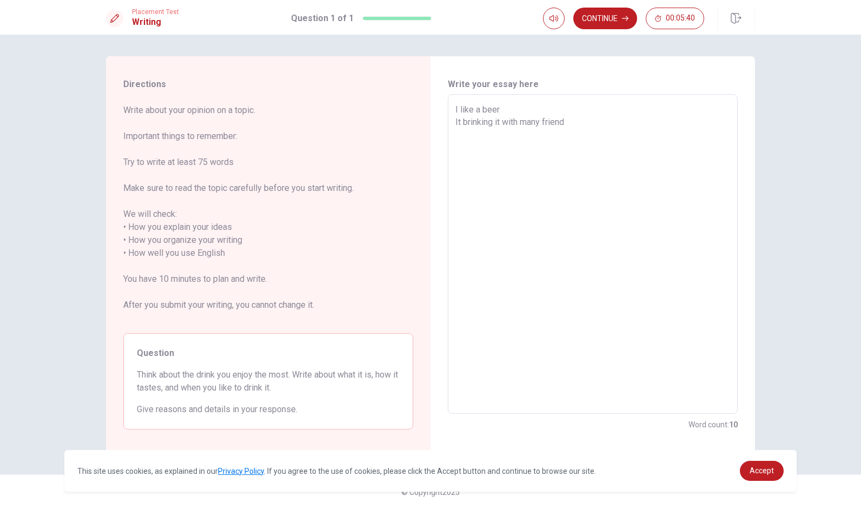
type textarea "x"
type textarea "I like a beer It brinking it with many friend"
type textarea "x"
type textarea "I like a beer It brinking it with many friend i"
type textarea "x"
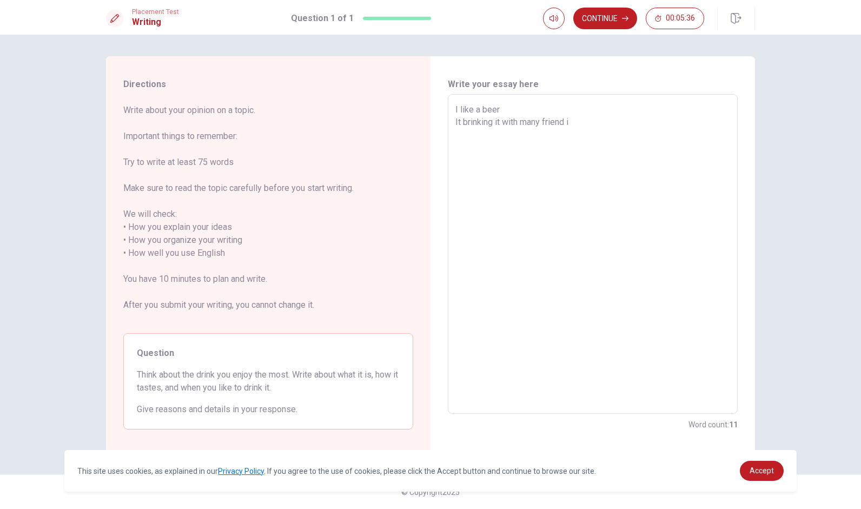
type textarea "I like a beer It brinking it with many friend in"
type textarea "x"
type textarea "I like a beer It brinking it with many friend in"
type textarea "x"
type textarea "I like a beer It brinking it with many friend in j"
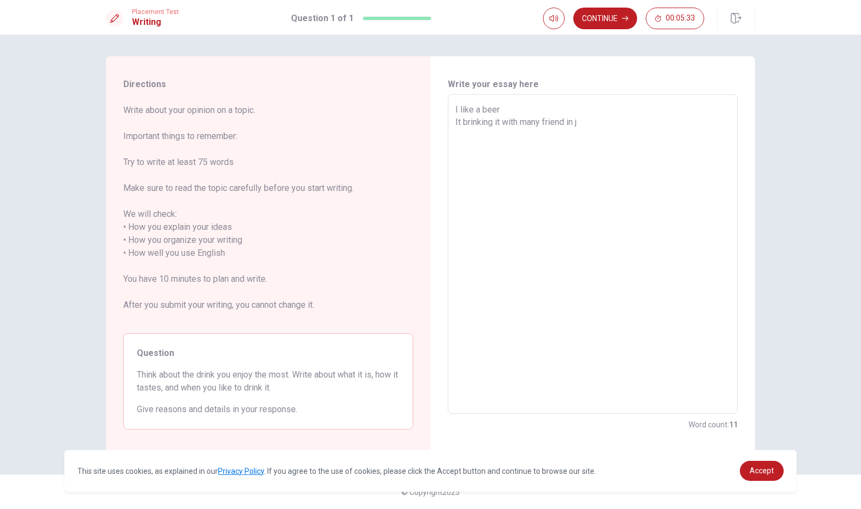
type textarea "x"
type textarea "I like a beer It brinking it with many friend in ja"
type textarea "x"
type textarea "I like a beer It brinking it with many friend in a"
type textarea "x"
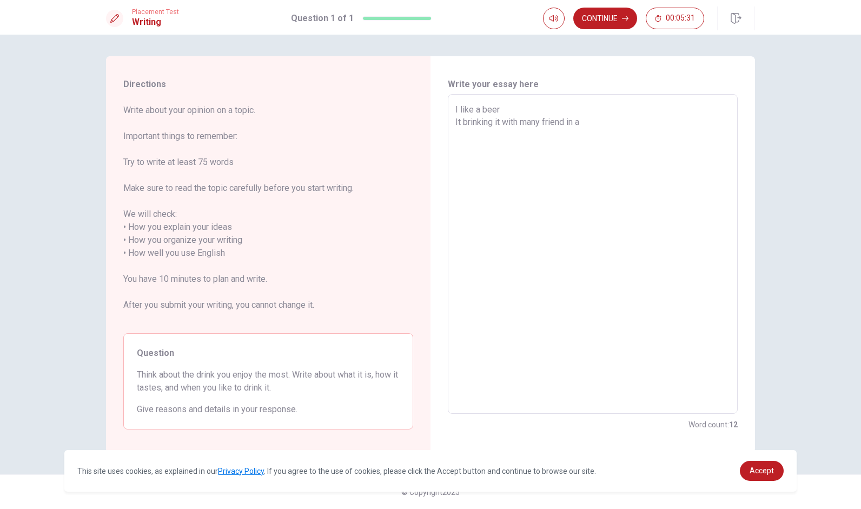
type textarea "I like a beer It brinking it with many friend in"
type textarea "x"
type textarea "I like a beer It brinking it with many friend i"
type textarea "x"
type textarea "I like a beer It brinking it with many friend"
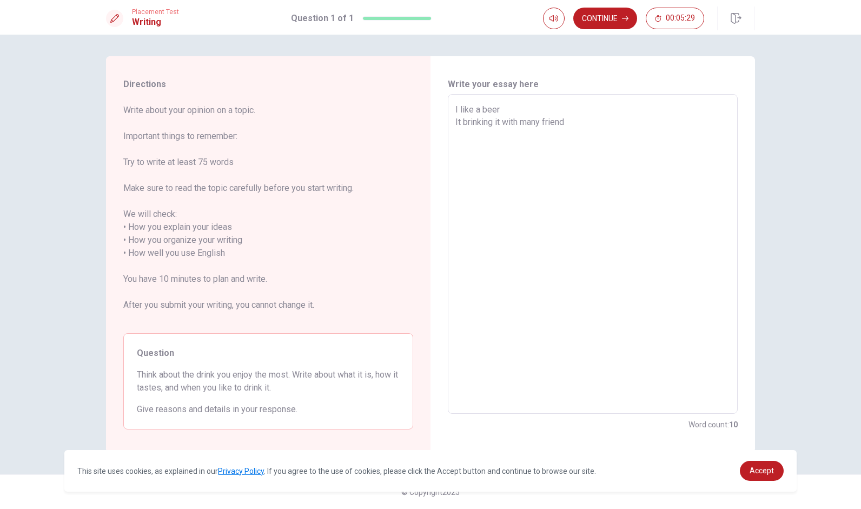
type textarea "x"
type textarea "I like a beer It brinking it with many friend t"
type textarea "x"
type textarea "I like a beer It brinking it with many friend to"
type textarea "x"
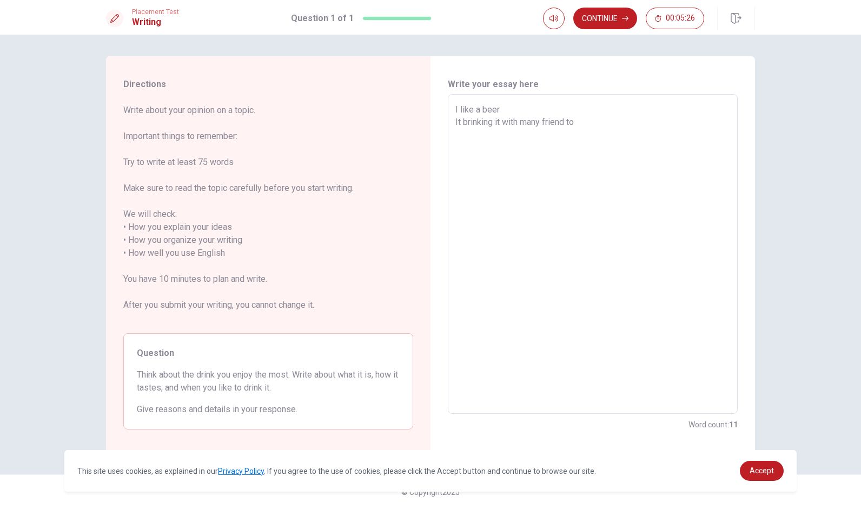
type textarea "I like a beer It brinking it with many friend tok"
type textarea "x"
click at [459, 121] on textarea "I like a beer It brinking it with many friend tokyo in [GEOGRAPHIC_DATA]. I hav…" at bounding box center [592, 254] width 275 height 302
click at [608, 21] on button "Continue" at bounding box center [605, 19] width 64 height 22
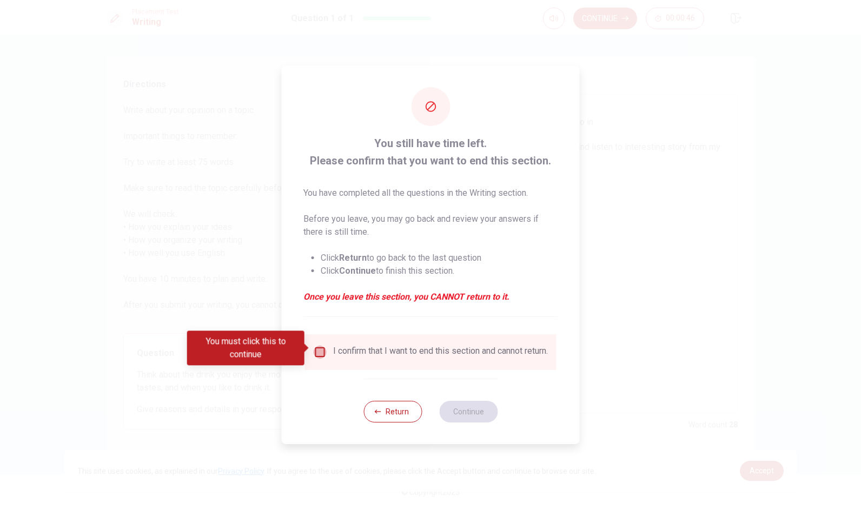
click at [321, 350] on input "You must click this to continue" at bounding box center [320, 351] width 13 height 13
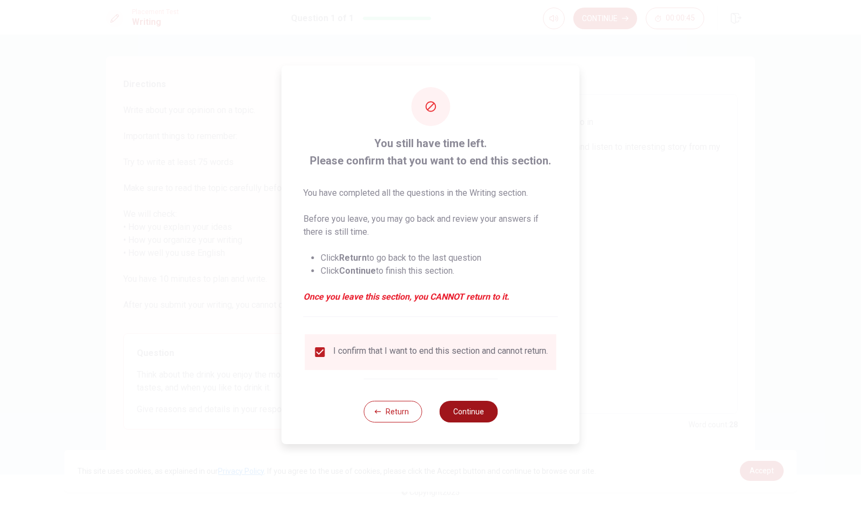
click at [480, 418] on button "Continue" at bounding box center [468, 412] width 58 height 22
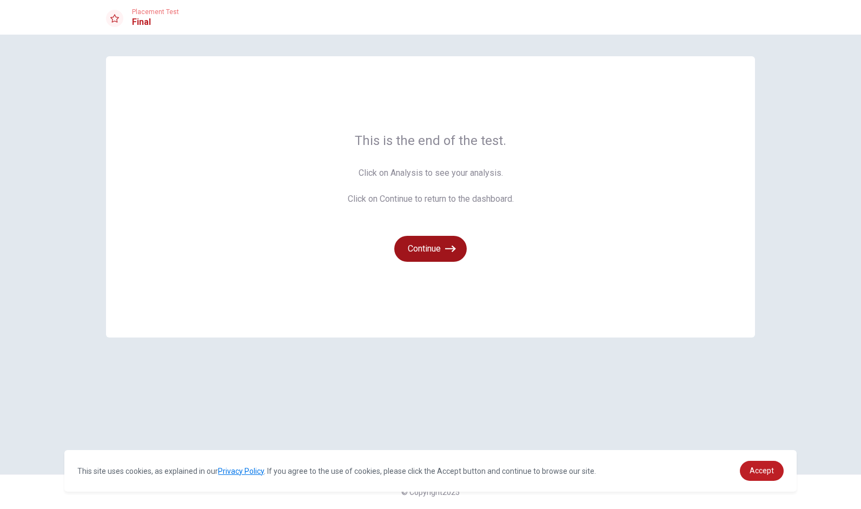
click at [435, 248] on button "Continue" at bounding box center [430, 249] width 72 height 26
